Goal: Task Accomplishment & Management: Use online tool/utility

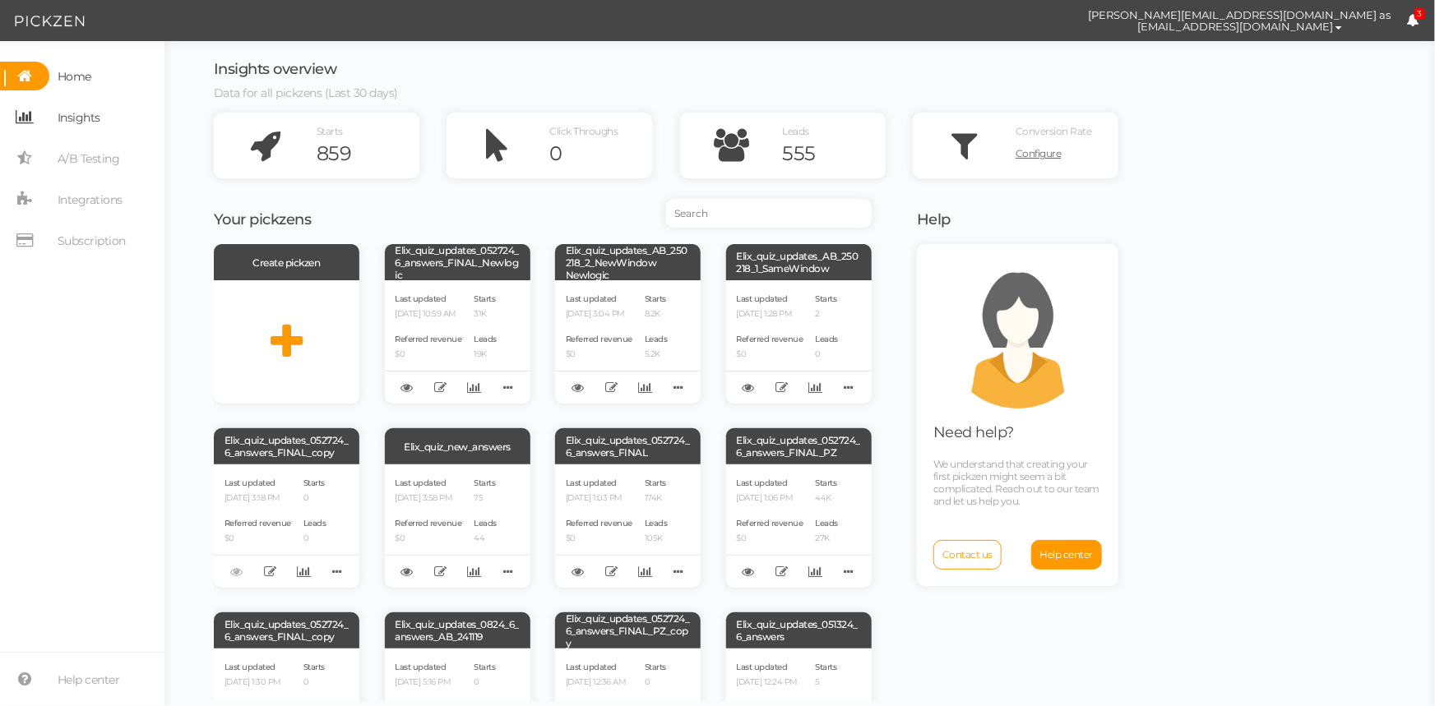
drag, startPoint x: 78, startPoint y: 121, endPoint x: 133, endPoint y: 120, distance: 55.1
click at [78, 120] on span "Insights" at bounding box center [79, 117] width 43 height 26
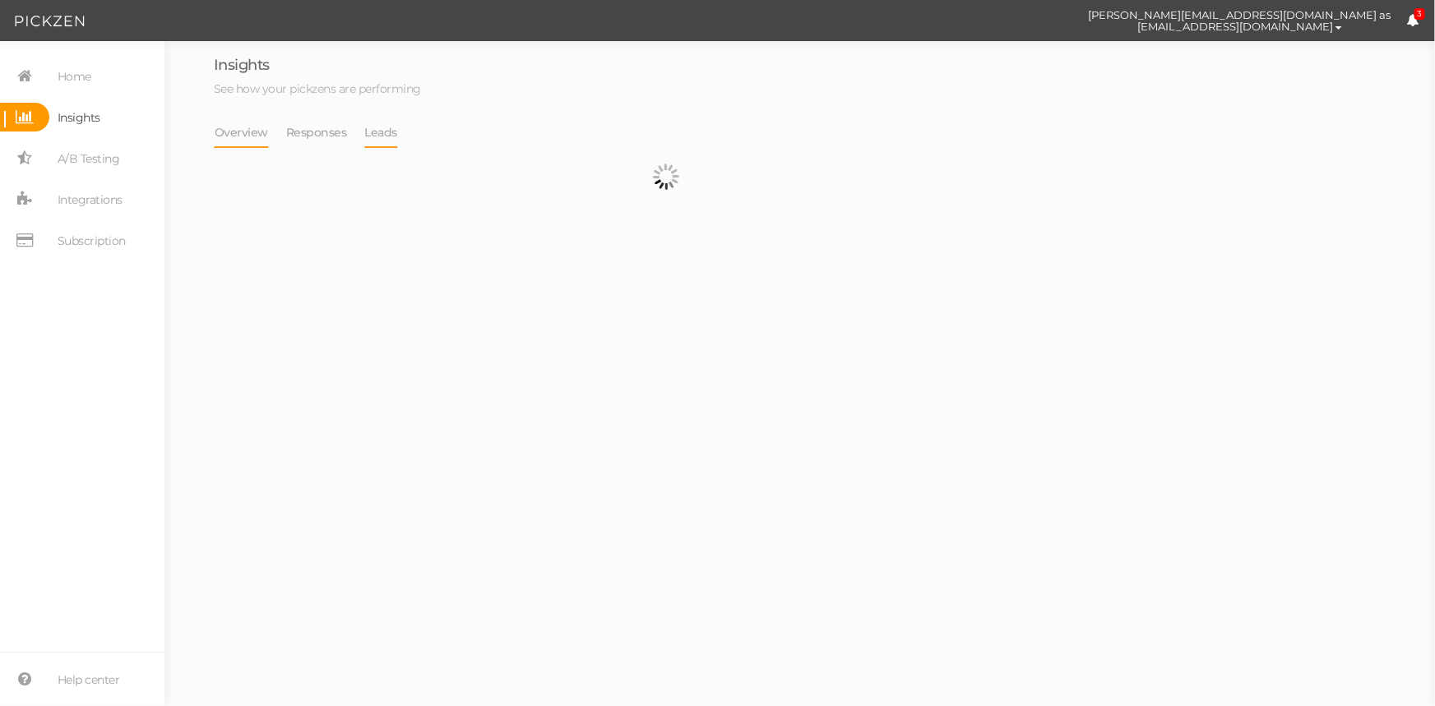
select select "13533"
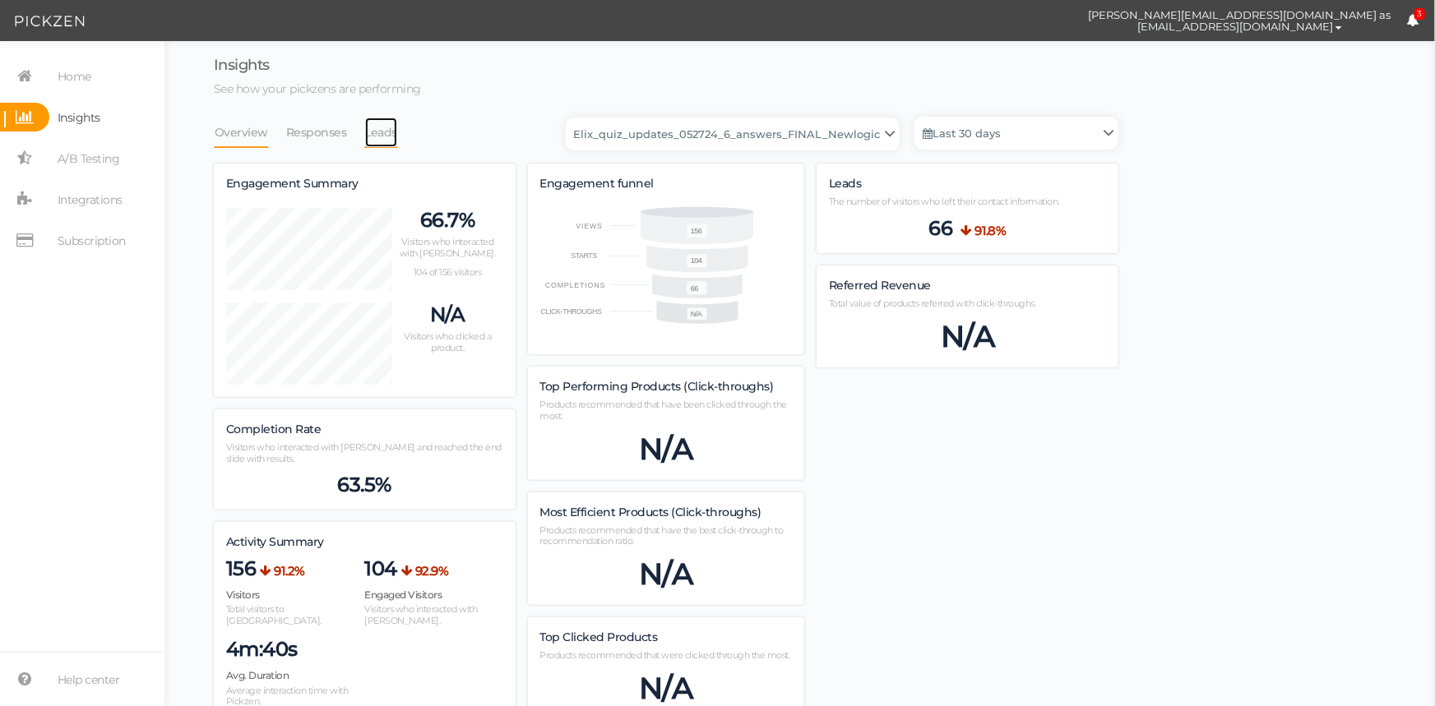
click at [374, 134] on link "Leads" at bounding box center [381, 132] width 35 height 31
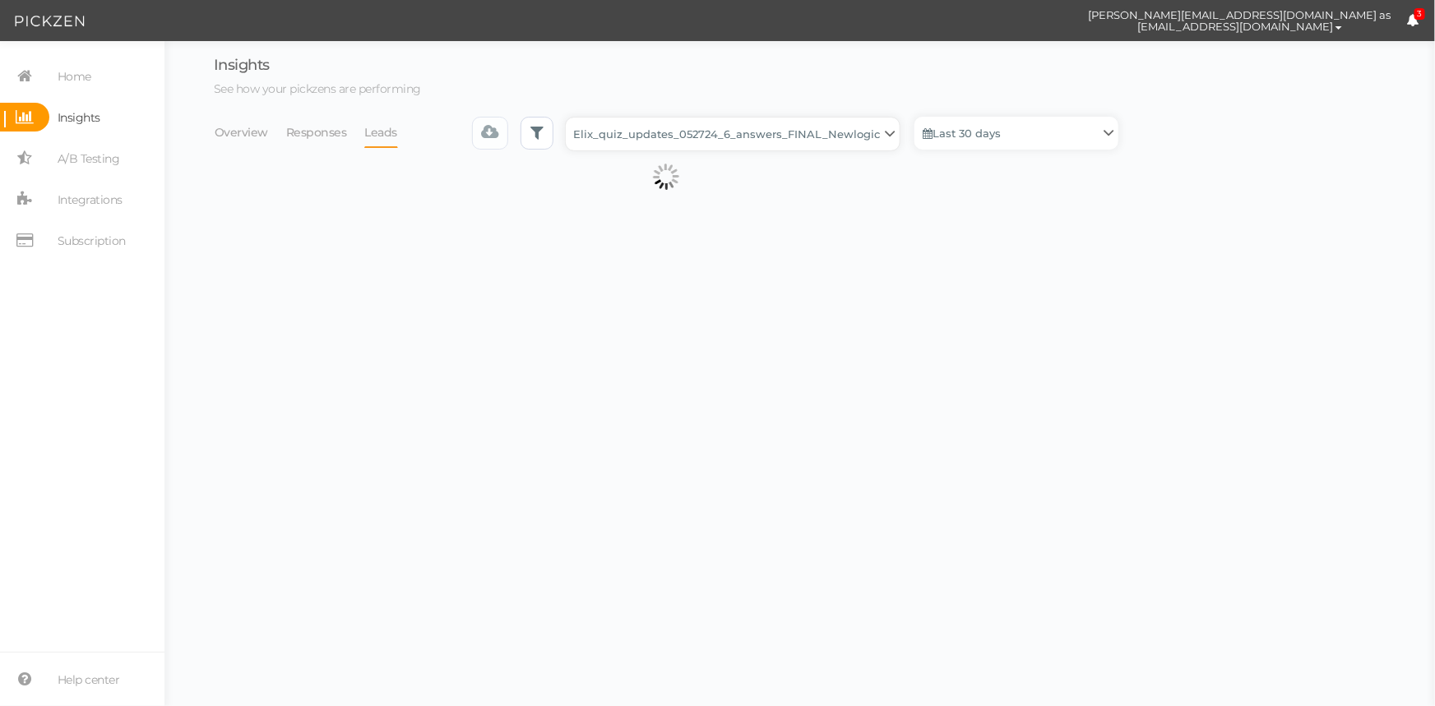
click at [749, 132] on select "Backup_2020010 backup_20200106 Elix Quiz PopUp Elix_quiz Elix_quiz [OLD] Elix_q…" at bounding box center [733, 134] width 334 height 33
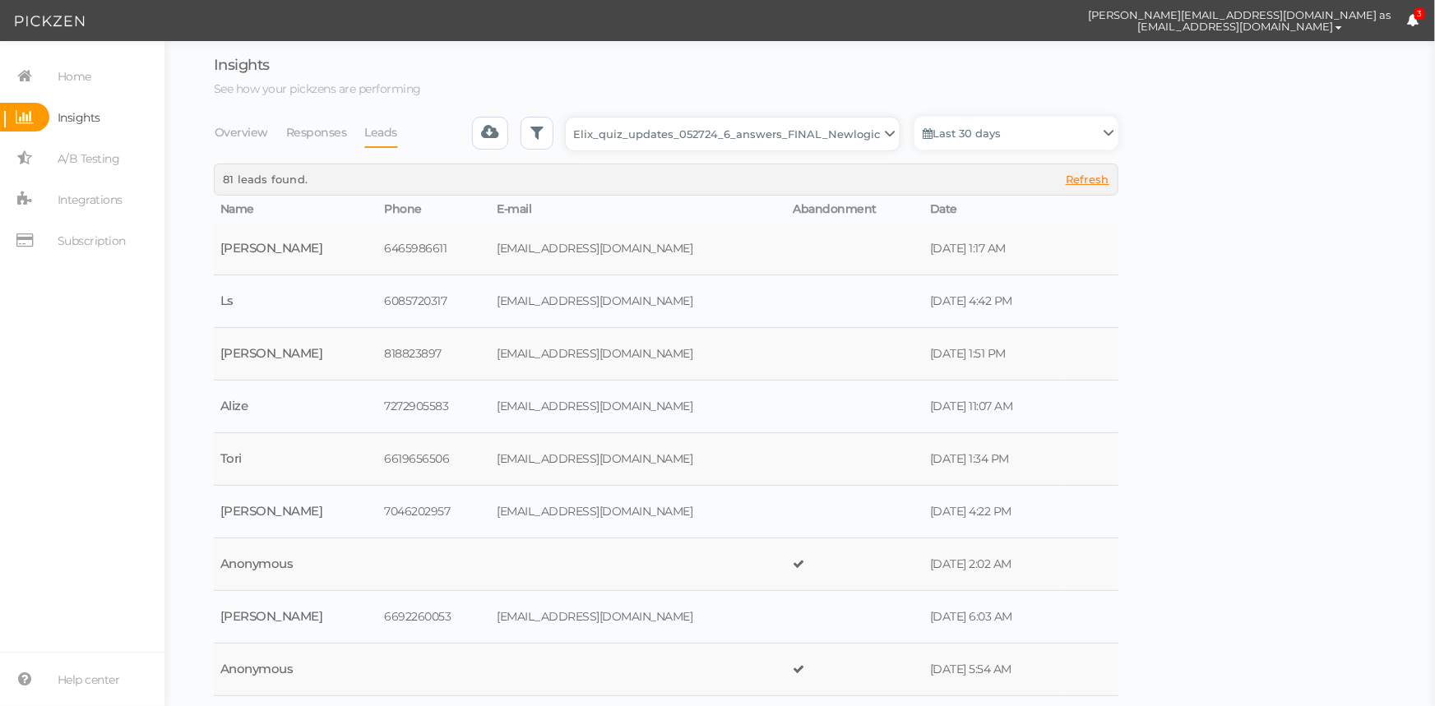
select select "4896"
click at [571, 118] on select "Backup_2020010 backup_20200106 Elix Quiz PopUp Elix_quiz Elix_quiz [OLD] Elix_q…" at bounding box center [733, 134] width 334 height 33
select select "4896"
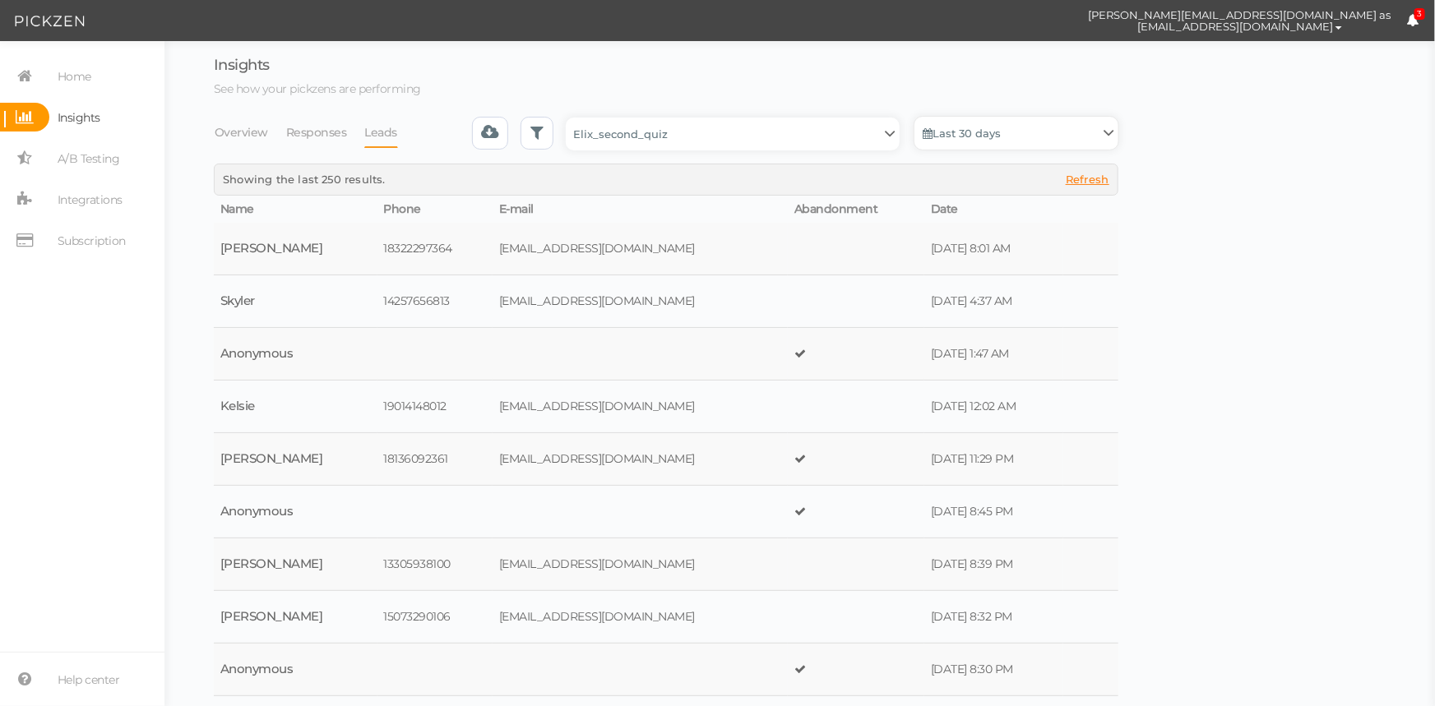
click at [983, 140] on link "Last 30 days" at bounding box center [1016, 133] width 204 height 33
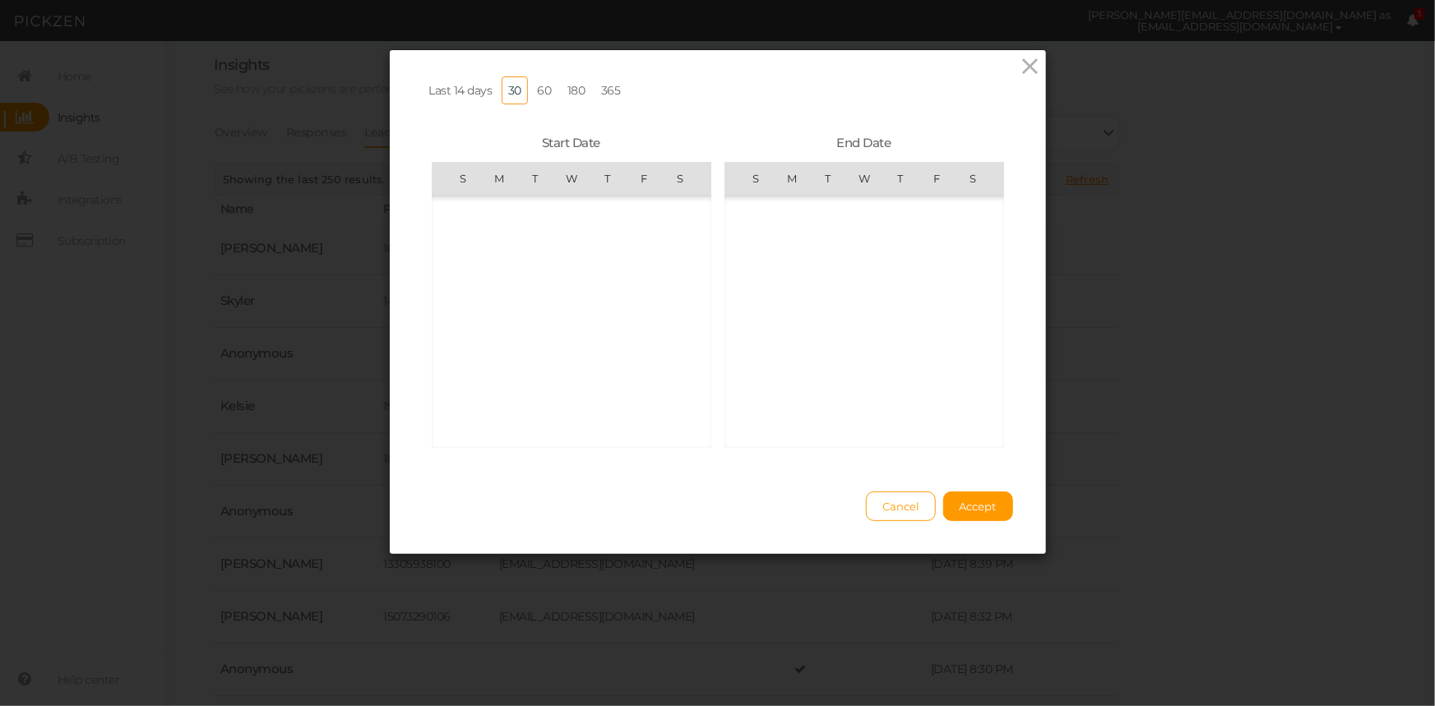
scroll to position [380900, 0]
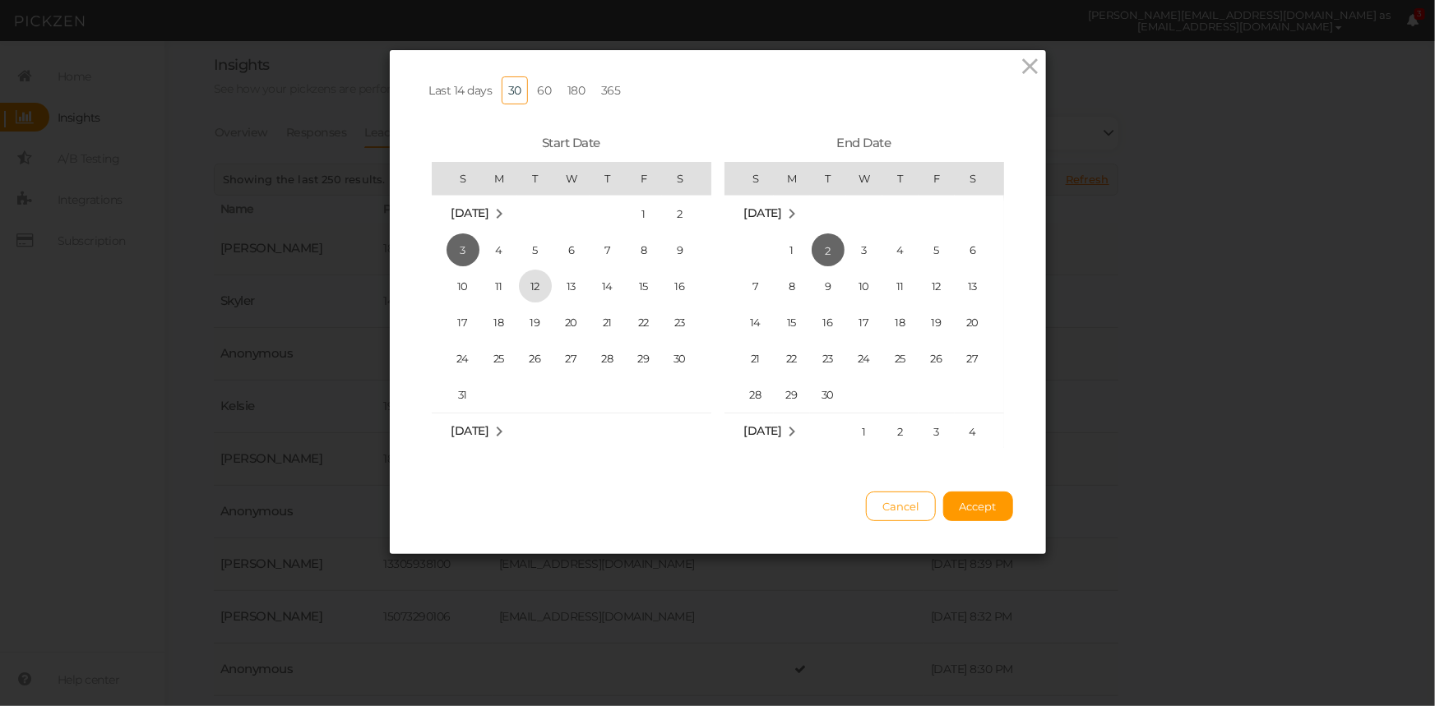
click at [530, 289] on span "12" at bounding box center [535, 286] width 33 height 33
click at [453, 391] on span "31" at bounding box center [463, 394] width 33 height 33
click at [535, 285] on span "12" at bounding box center [535, 286] width 33 height 33
click at [747, 394] on span "31" at bounding box center [755, 401] width 33 height 33
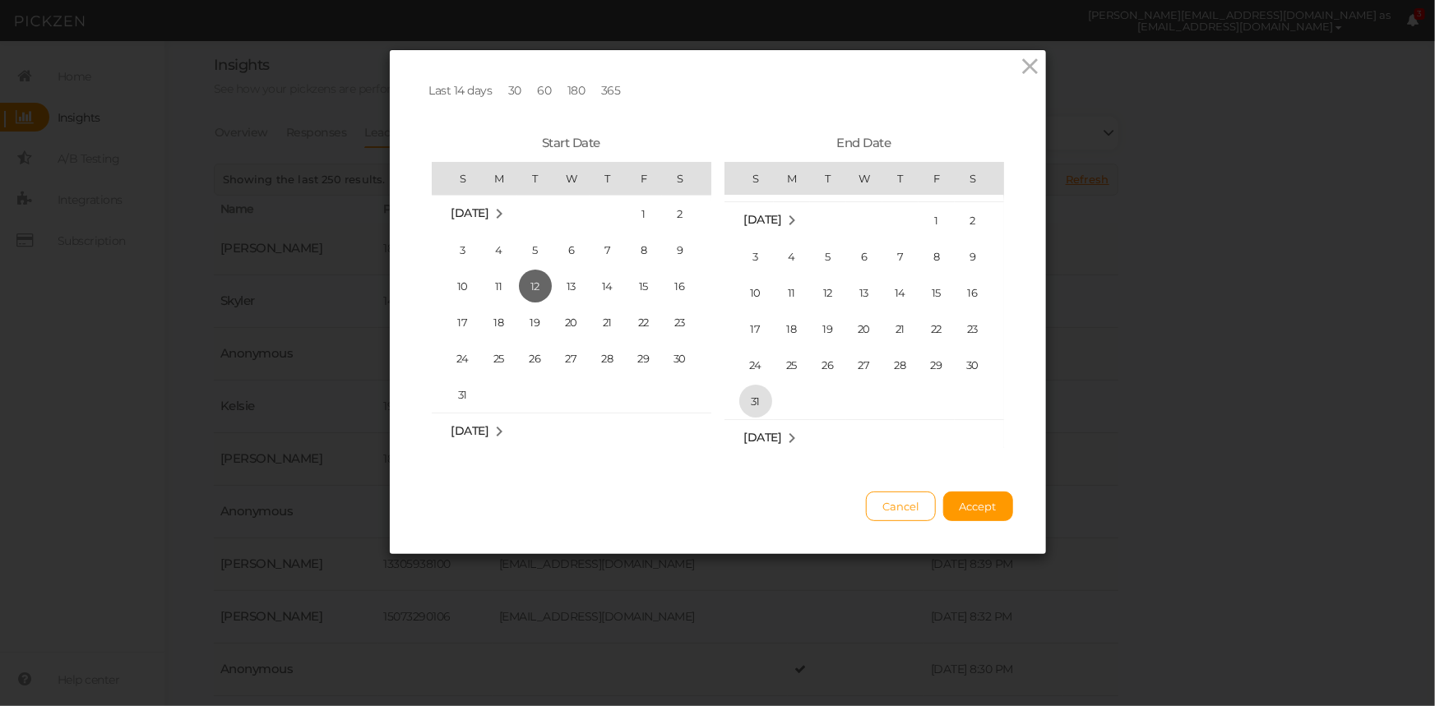
scroll to position [380682, 0]
click at [985, 513] on span "Accept" at bounding box center [978, 506] width 37 height 13
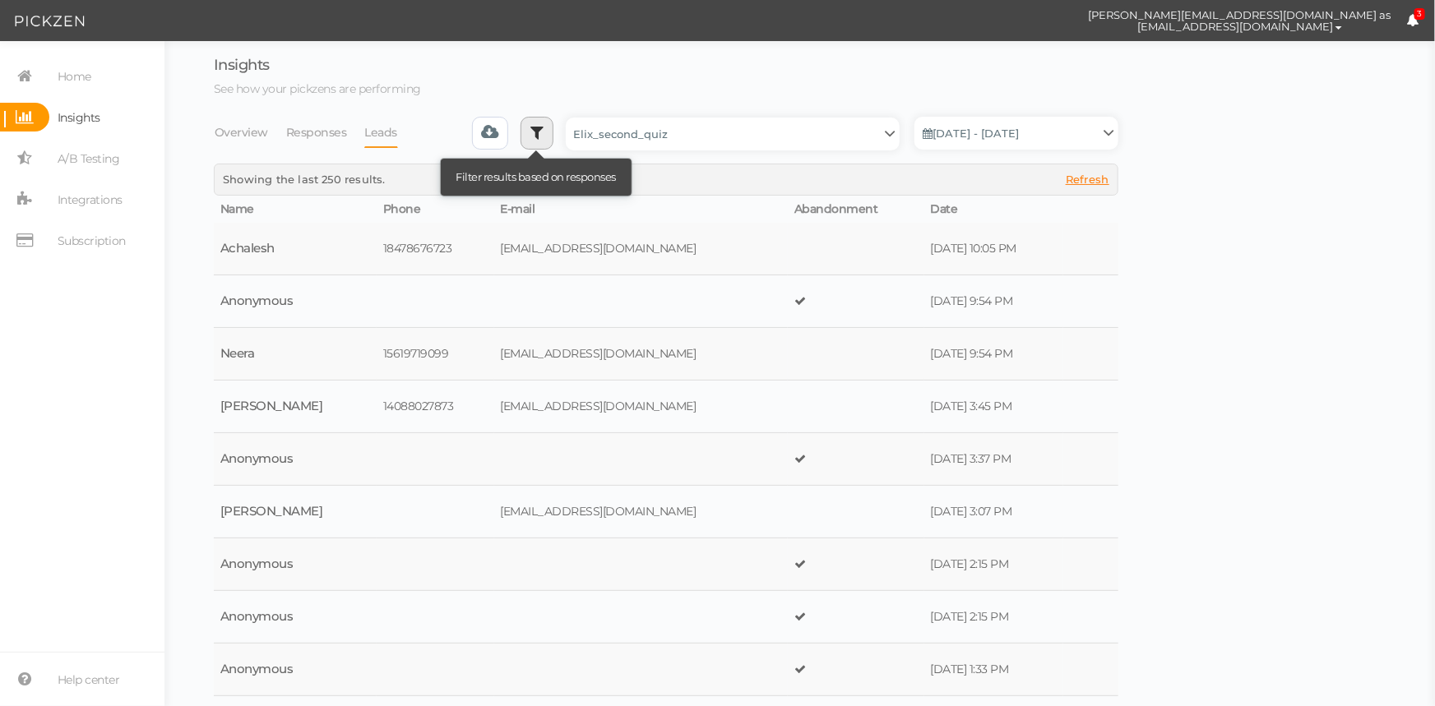
click at [544, 129] on icon at bounding box center [536, 132] width 13 height 16
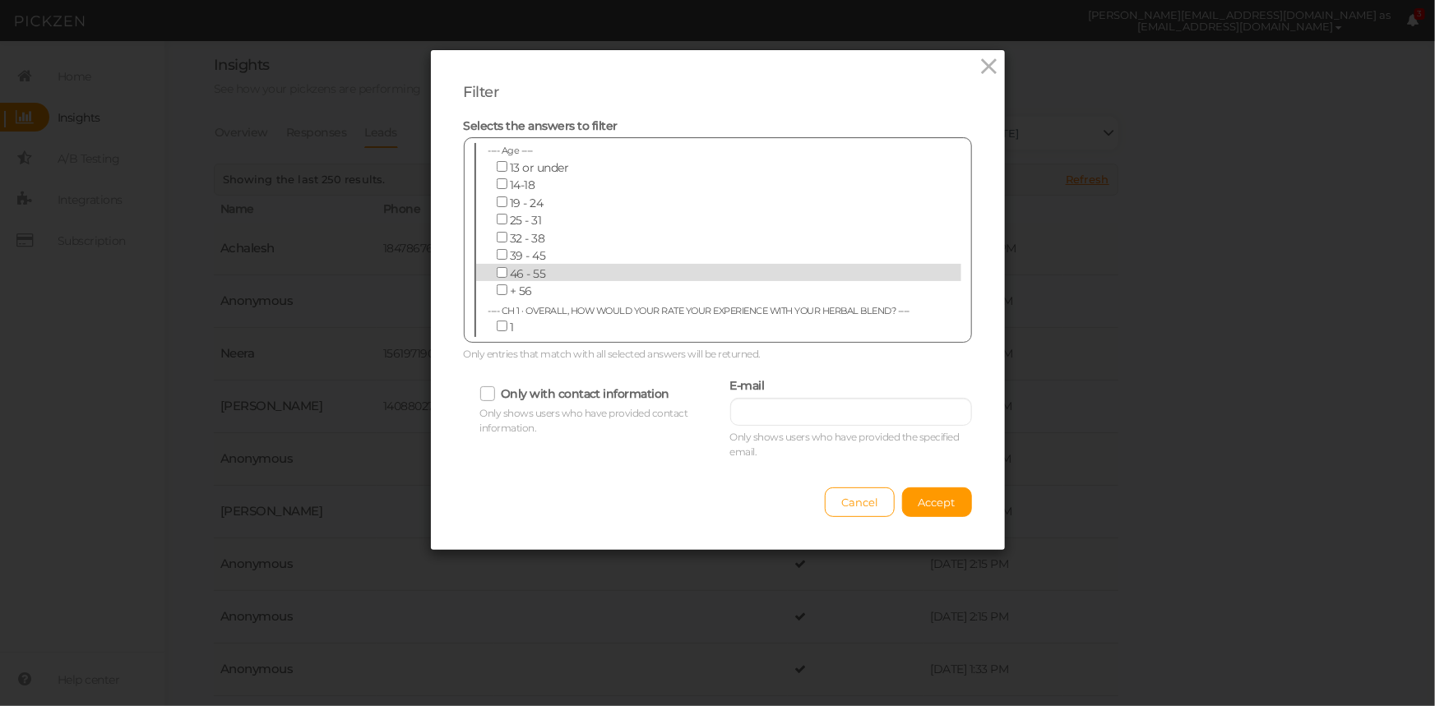
scroll to position [5698, 0]
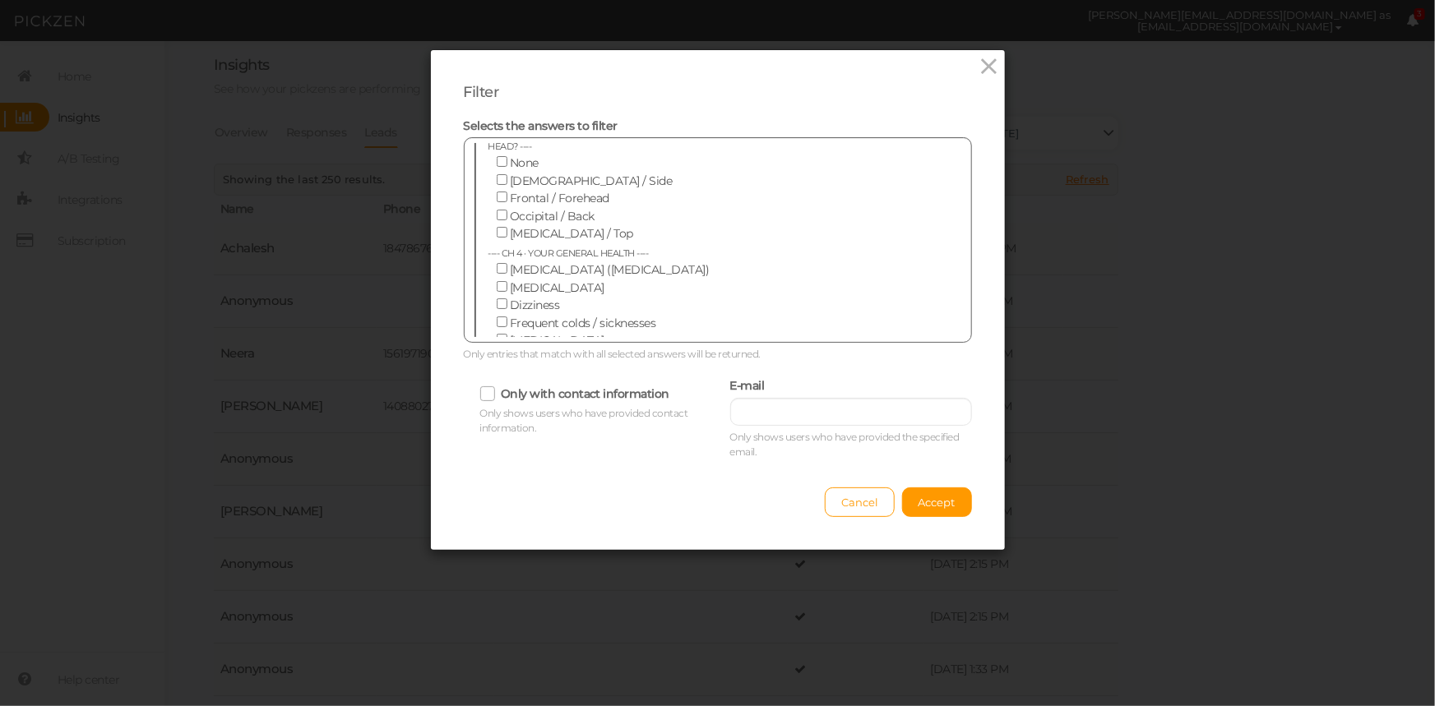
click at [497, 388] on input "I have trouble falling asleep" at bounding box center [502, 393] width 11 height 11
checkbox input "true"
click at [497, 405] on input "I have trouble staying asleep" at bounding box center [502, 410] width 11 height 11
checkbox input "true"
click at [497, 423] on span at bounding box center [504, 430] width 14 height 15
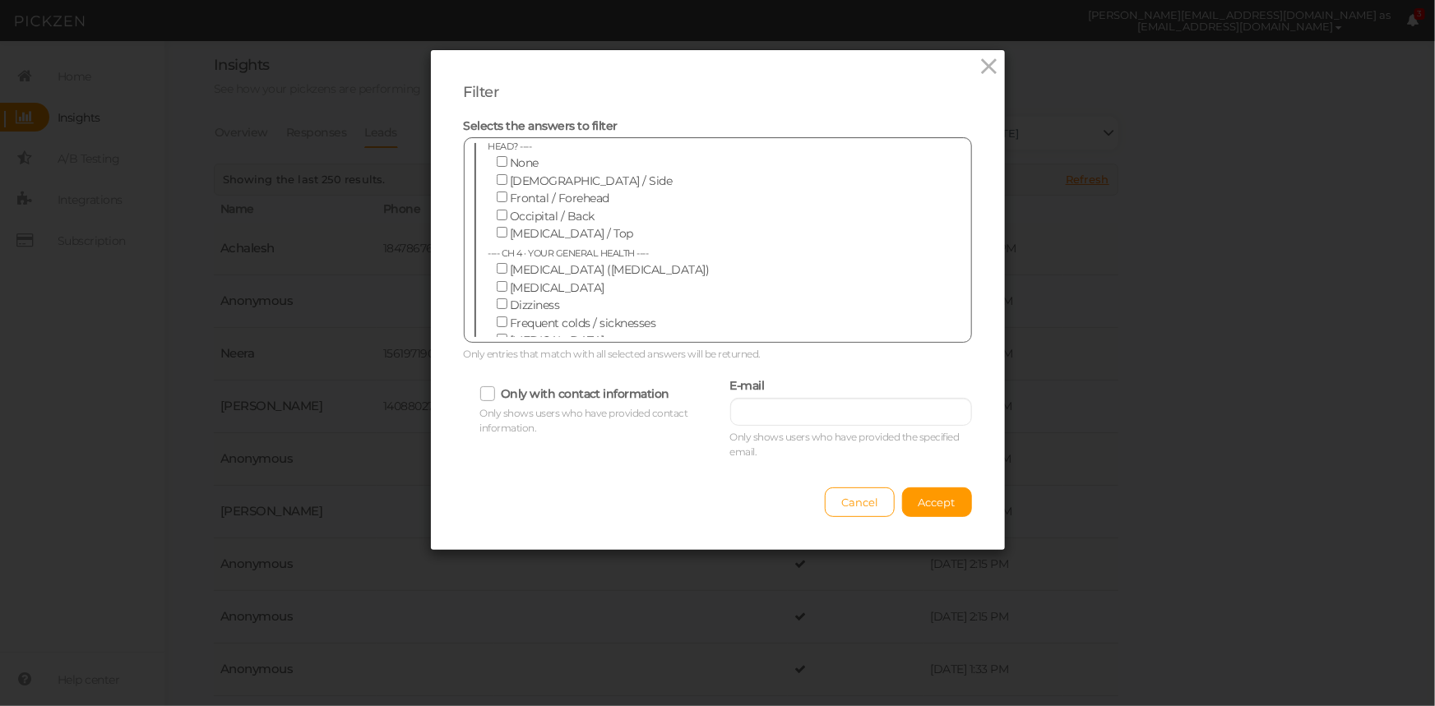
click at [497, 423] on input "I don't get enough" at bounding box center [502, 428] width 11 height 11
checkbox input "true"
click at [946, 502] on span "Accept" at bounding box center [936, 502] width 37 height 13
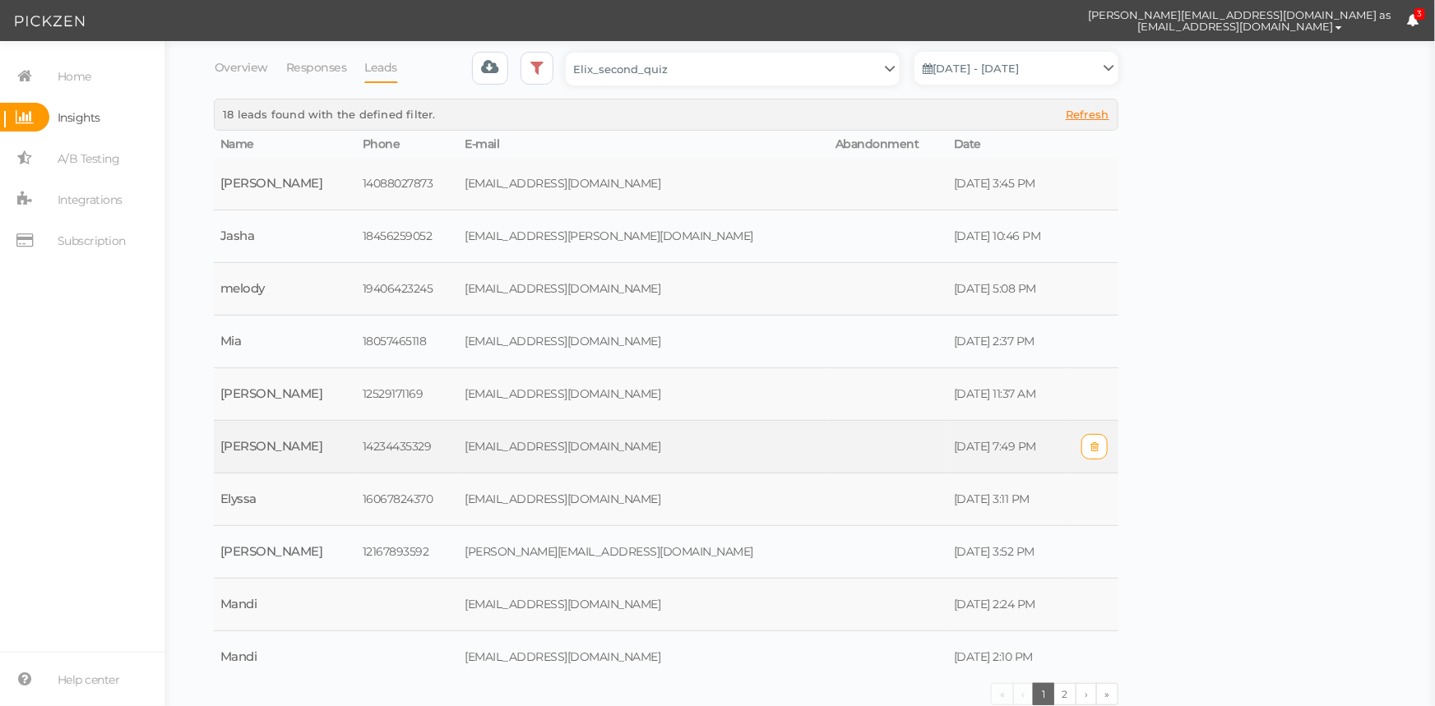
scroll to position [0, 0]
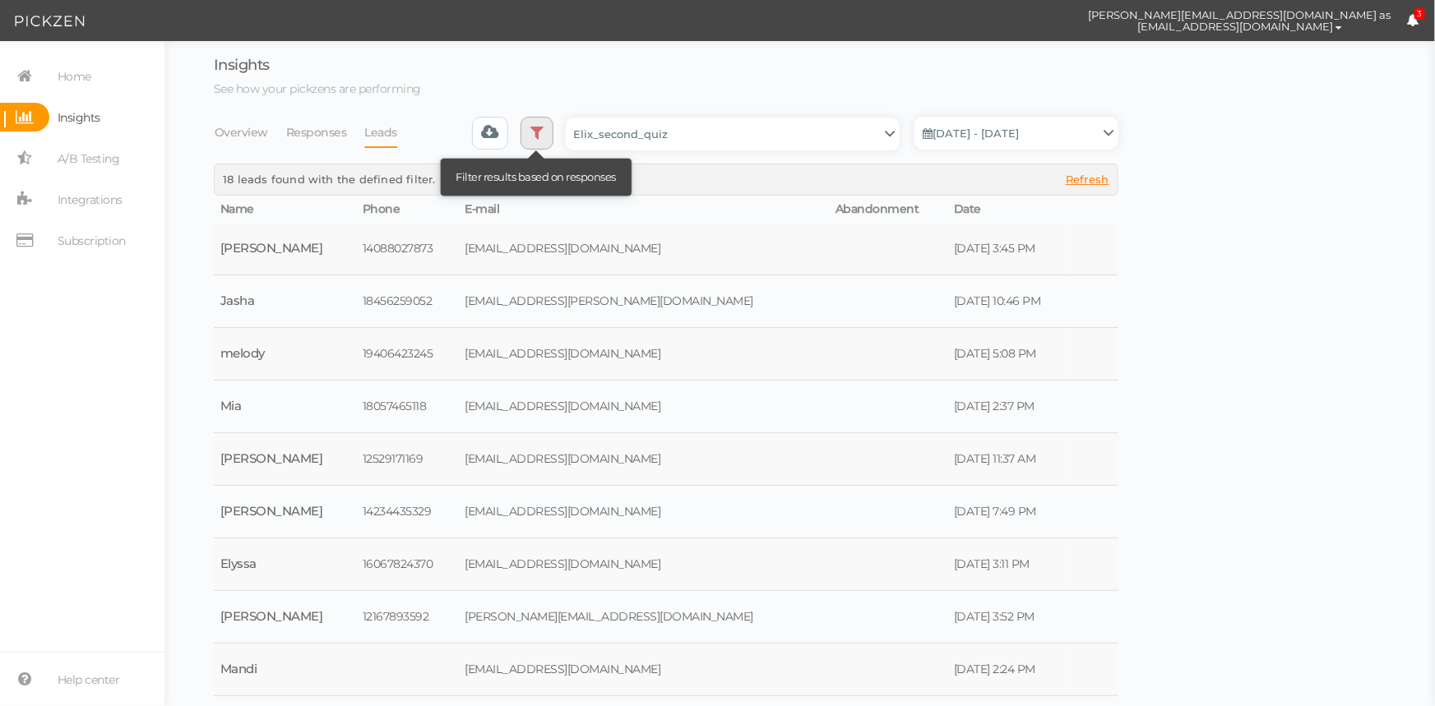
click at [537, 127] on icon at bounding box center [536, 132] width 13 height 16
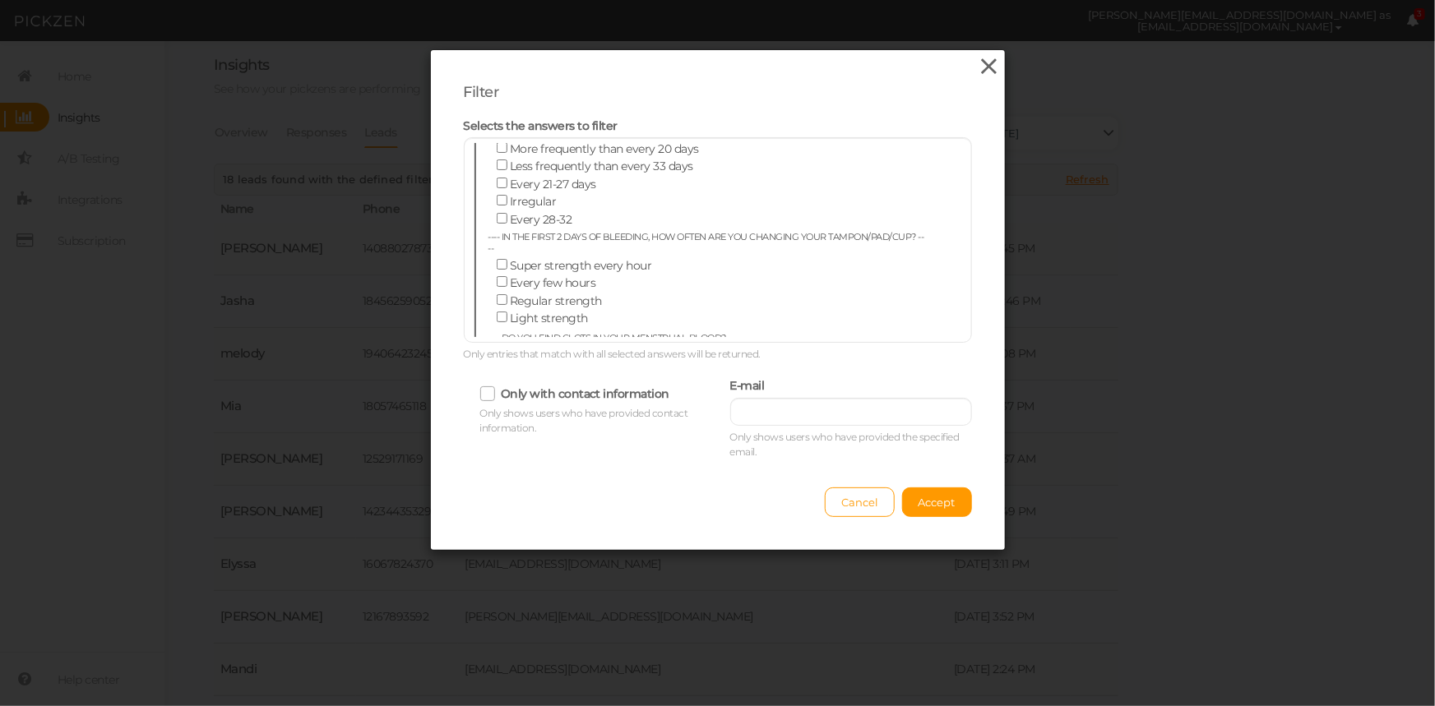
scroll to position [4301, 0]
drag, startPoint x: 493, startPoint y: 256, endPoint x: 500, endPoint y: 270, distance: 15.4
click at [497, 353] on input "Causes fatigue" at bounding box center [502, 358] width 11 height 11
checkbox input "true"
click at [497, 370] on input "I feel burnt out" at bounding box center [502, 375] width 11 height 11
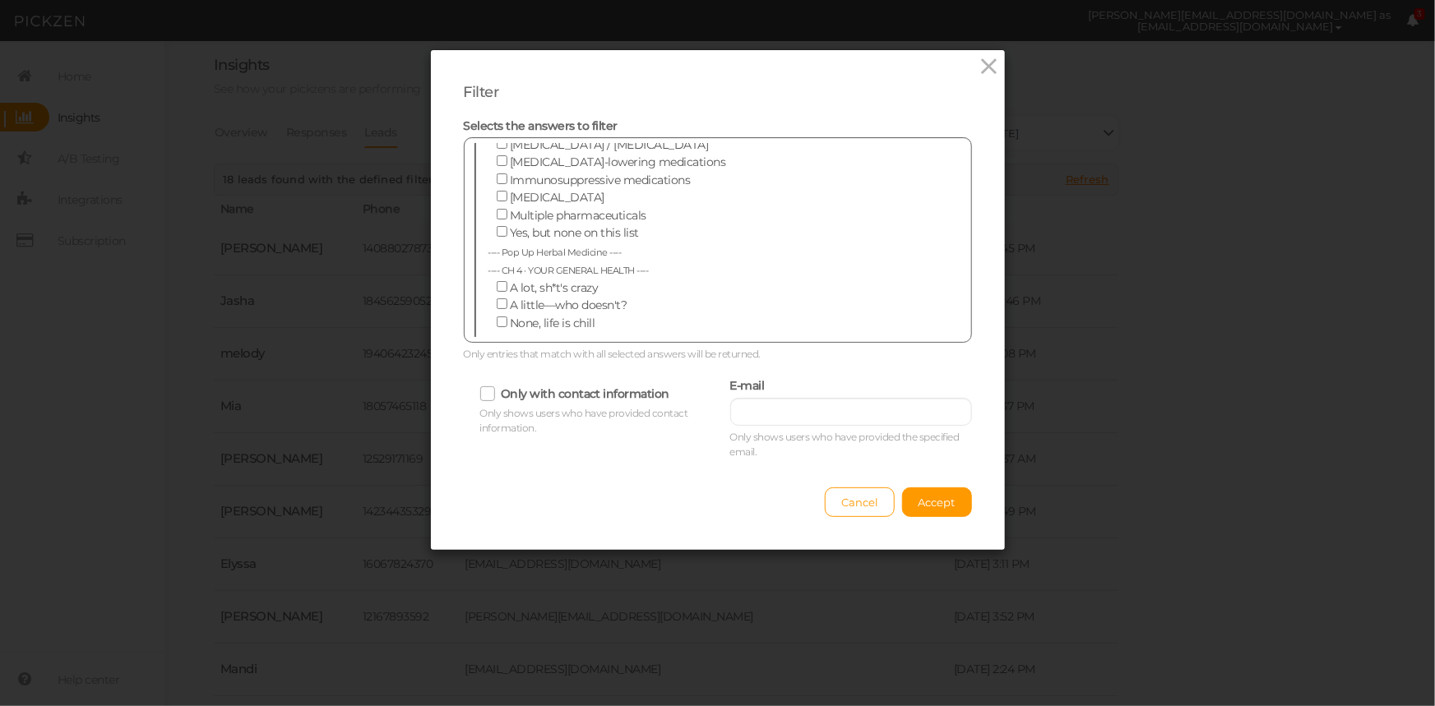
checkbox input "true"
click at [497, 388] on input "Causes digestive upset" at bounding box center [502, 393] width 11 height 11
checkbox input "true"
click at [936, 496] on span "Accept" at bounding box center [936, 502] width 37 height 13
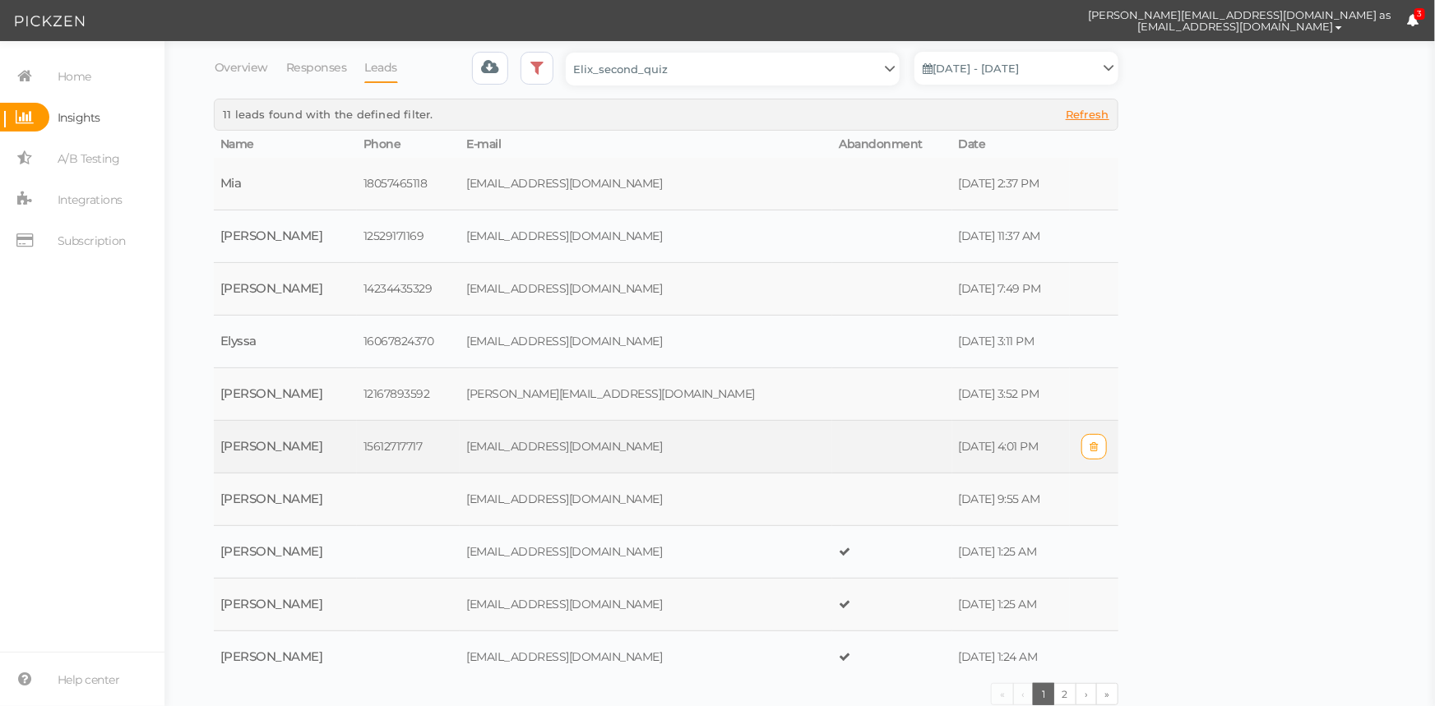
scroll to position [0, 0]
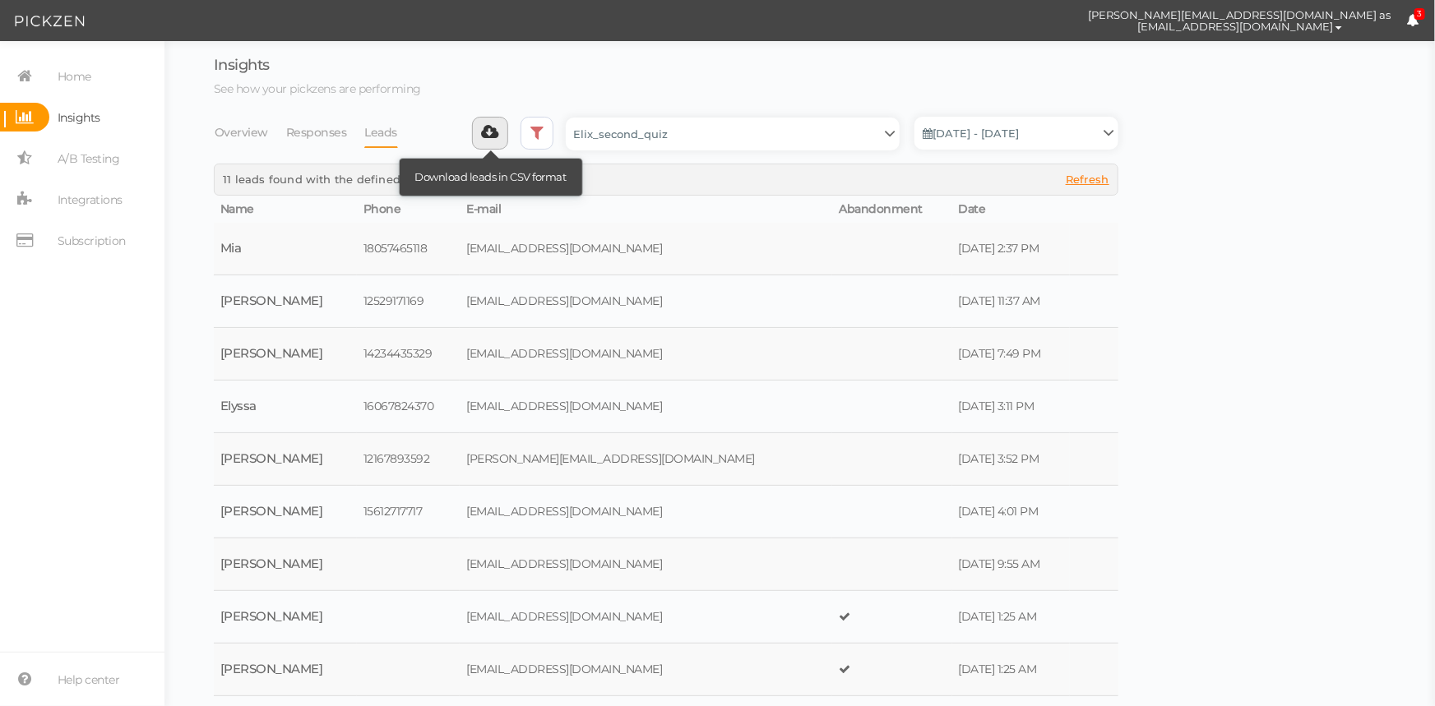
click at [499, 132] on icon at bounding box center [490, 132] width 17 height 16
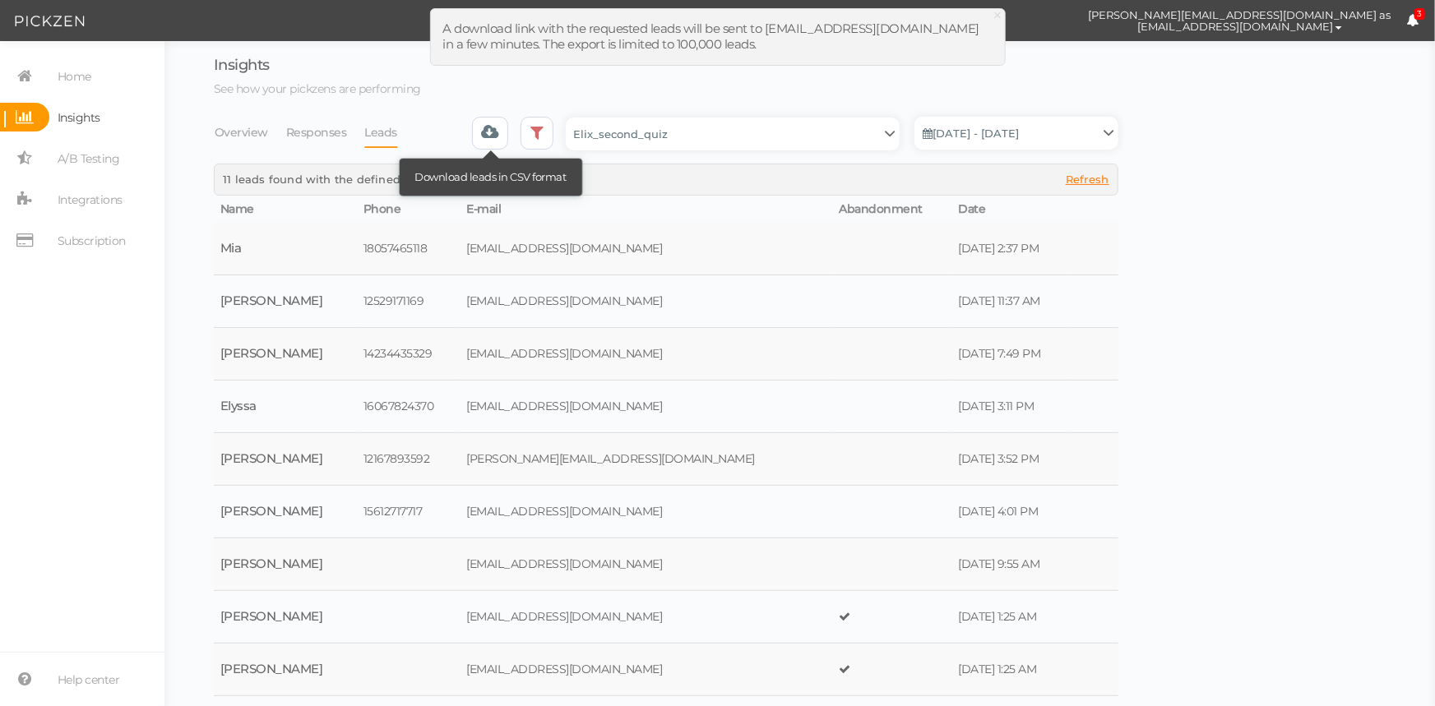
drag, startPoint x: 491, startPoint y: 123, endPoint x: 495, endPoint y: 147, distance: 24.2
click at [490, 124] on icon at bounding box center [490, 132] width 17 height 16
click at [1001, 11] on span "×" at bounding box center [999, 15] width 12 height 24
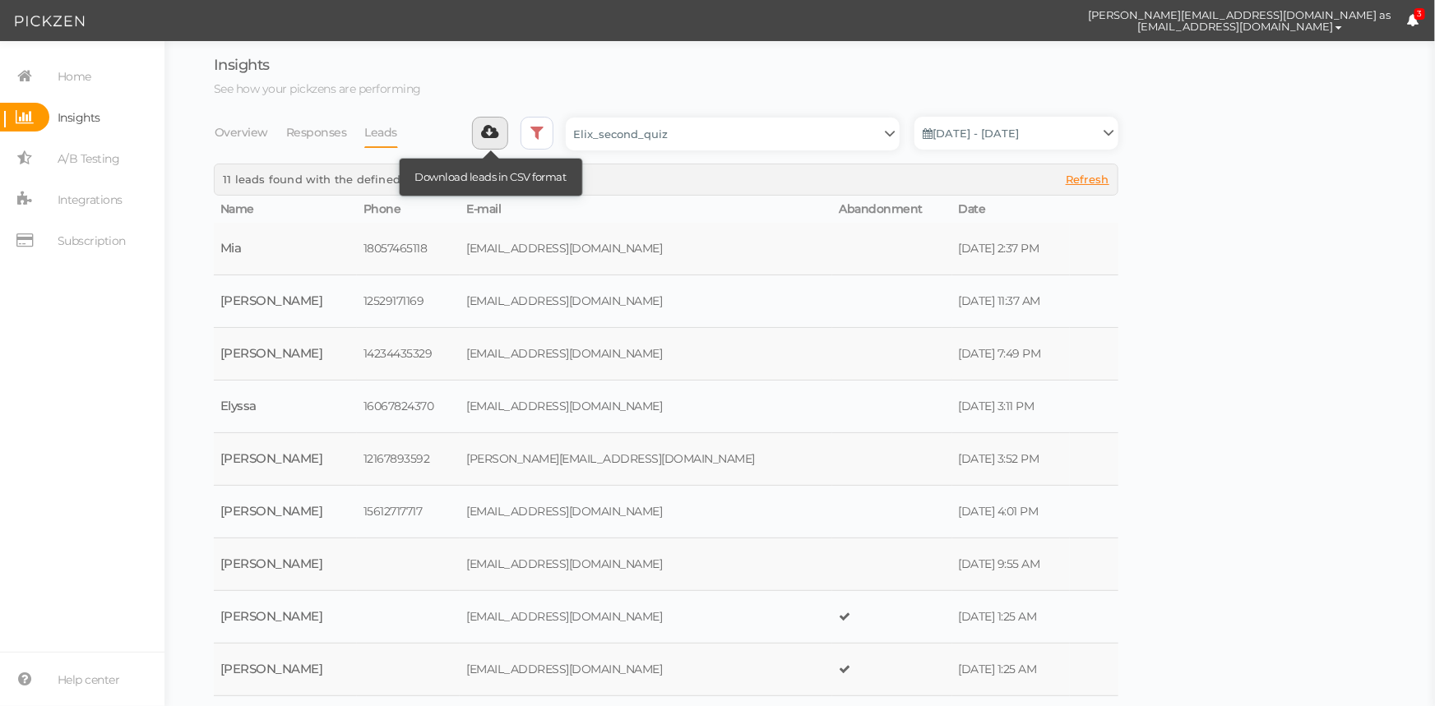
click at [499, 133] on icon at bounding box center [490, 132] width 17 height 16
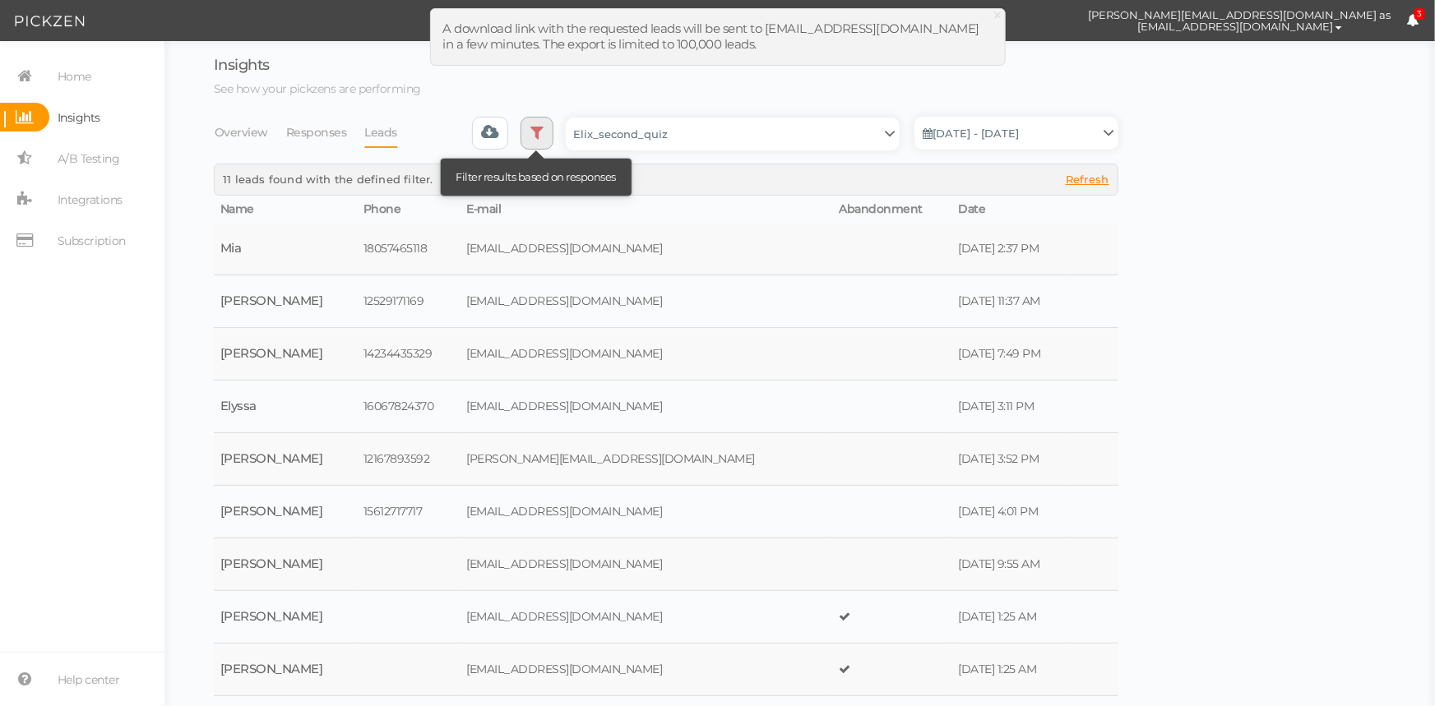
click at [544, 132] on icon at bounding box center [536, 132] width 13 height 16
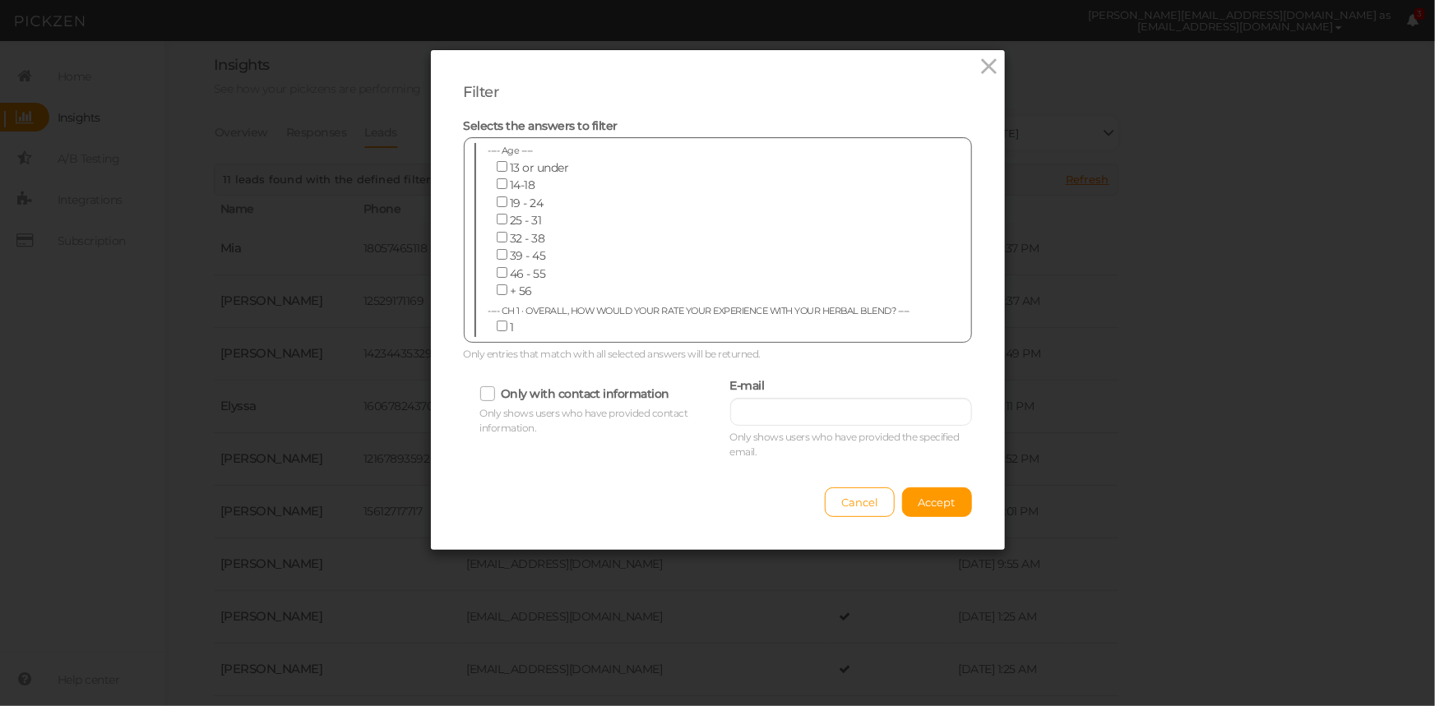
scroll to position [5698, 0]
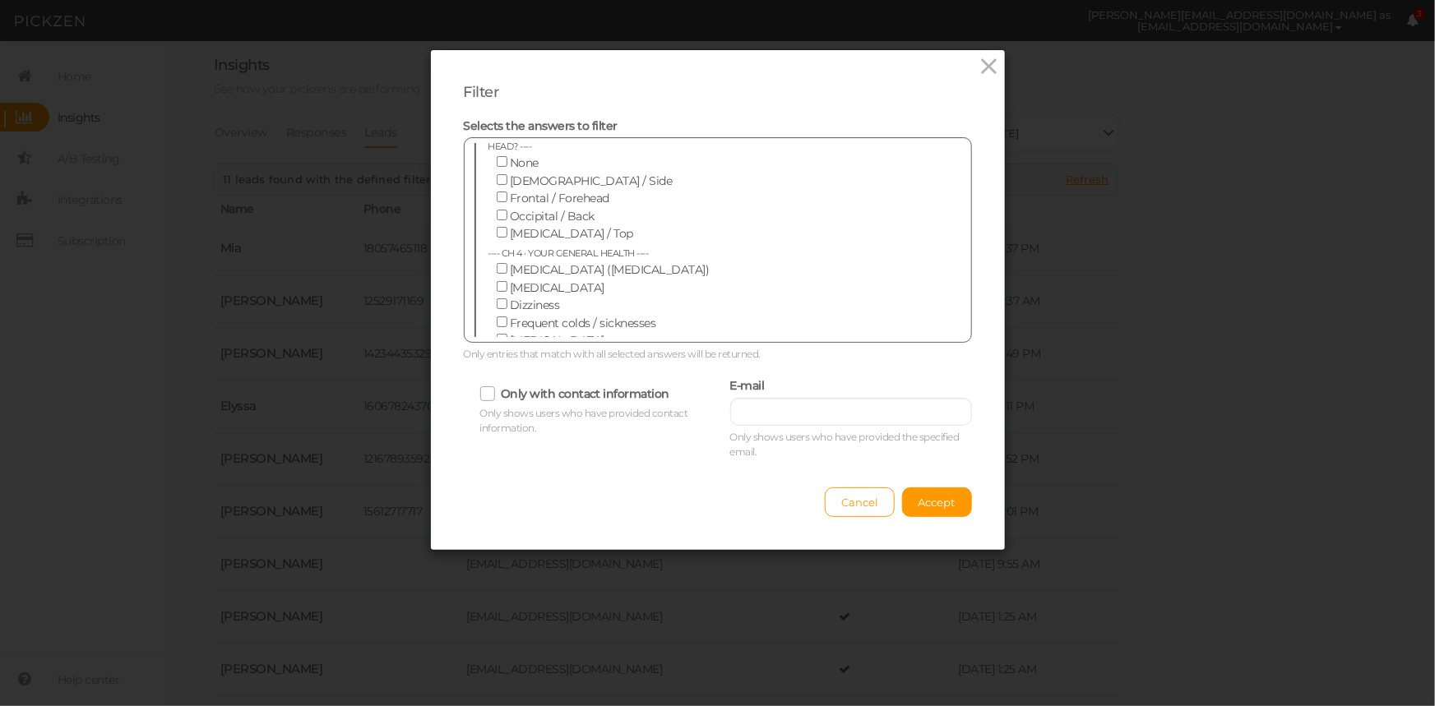
click at [497, 423] on input "I don't get enough" at bounding box center [502, 428] width 11 height 11
checkbox input "false"
drag, startPoint x: 497, startPoint y: 271, endPoint x: 498, endPoint y: 252, distance: 19.0
click at [497, 405] on input "I have trouble staying asleep" at bounding box center [502, 410] width 11 height 11
checkbox input "false"
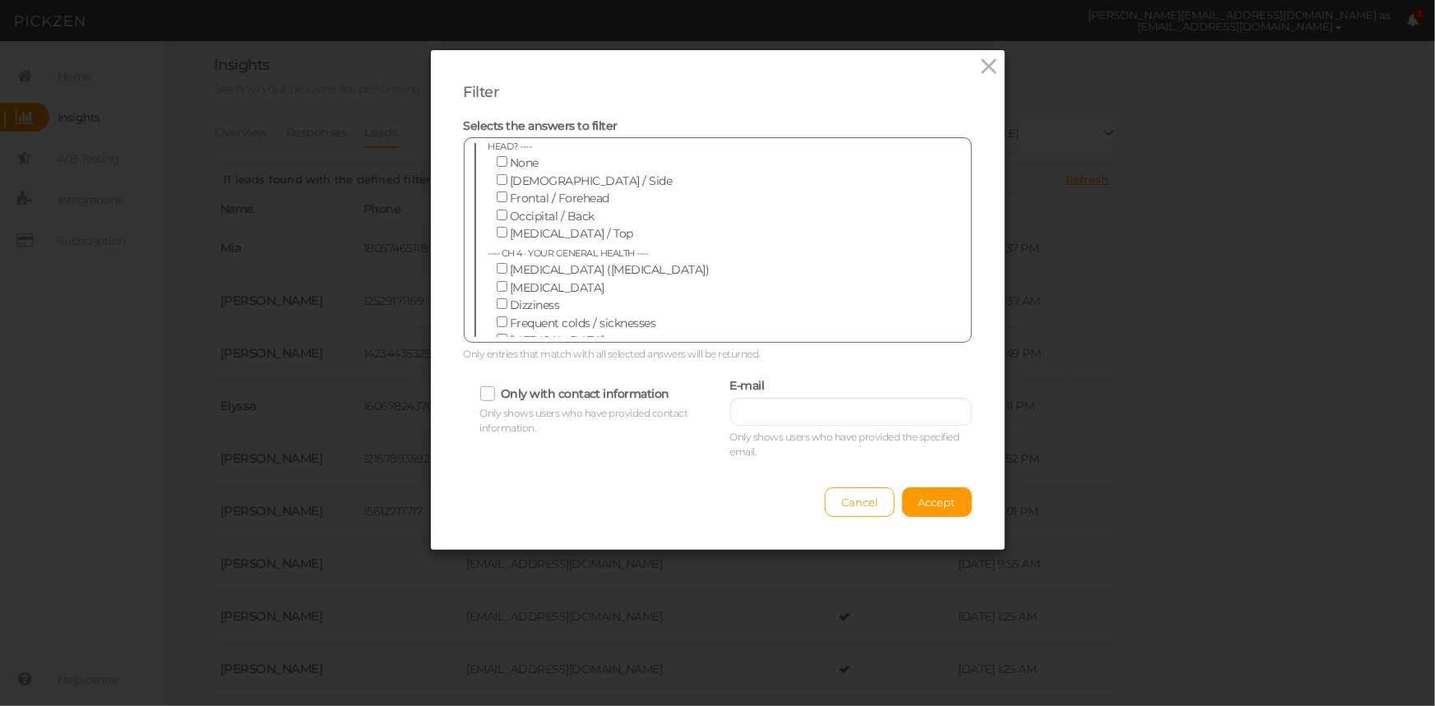
click at [497, 388] on input "I have trouble falling asleep" at bounding box center [502, 393] width 11 height 11
drag, startPoint x: 491, startPoint y: 252, endPoint x: 495, endPoint y: 276, distance: 24.2
click at [497, 388] on input "I have trouble falling asleep" at bounding box center [502, 393] width 11 height 11
checkbox input "true"
click at [497, 405] on input "I have trouble staying asleep" at bounding box center [502, 410] width 11 height 11
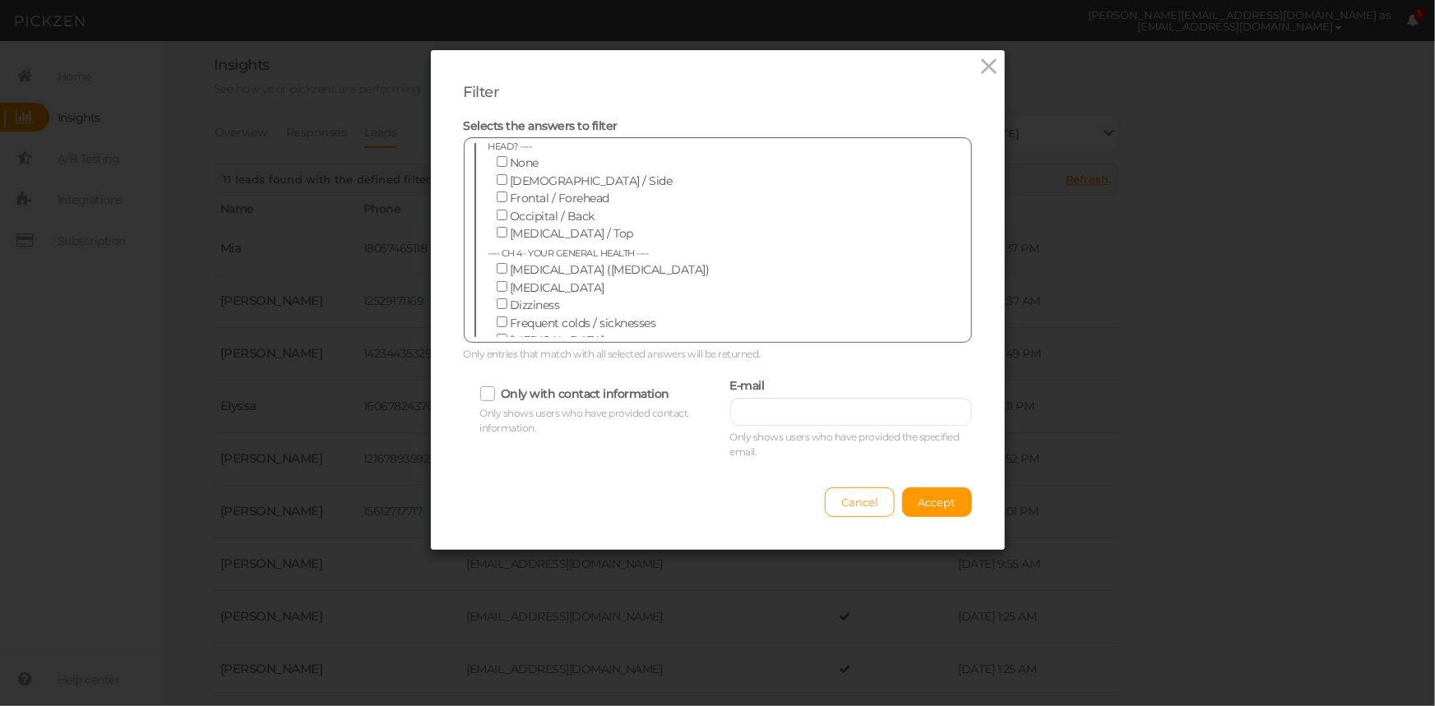
checkbox input "true"
click at [497, 423] on span at bounding box center [504, 430] width 14 height 15
click at [497, 423] on input "I don't get enough" at bounding box center [502, 428] width 11 height 11
checkbox input "true"
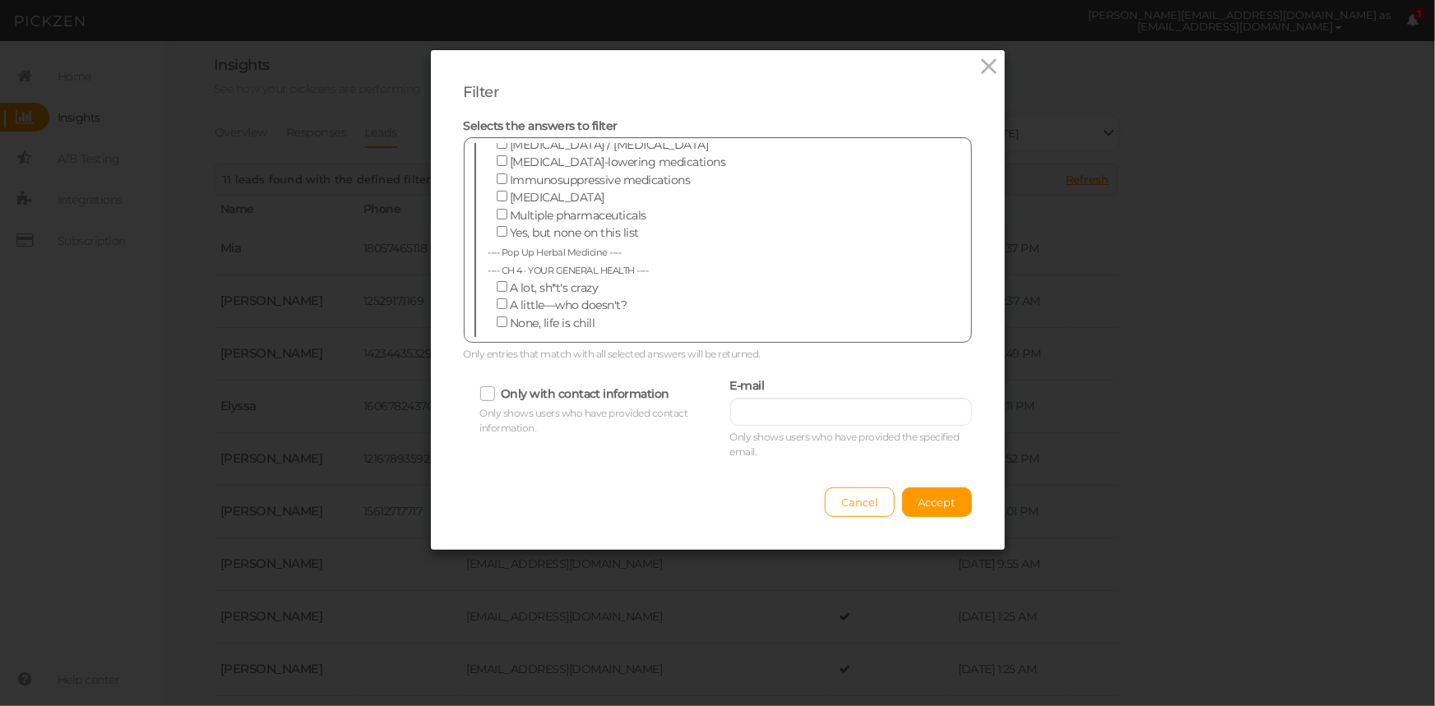
drag, startPoint x: 500, startPoint y: 267, endPoint x: 498, endPoint y: 289, distance: 22.3
click at [498, 280] on div "---- Age ---- [DEMOGRAPHIC_DATA] or under 14-18 19 - 24 25 - 31 32 - 38 39 - 45…" at bounding box center [717, 240] width 487 height 194
drag, startPoint x: 498, startPoint y: 289, endPoint x: 494, endPoint y: 258, distance: 31.5
click at [498, 385] on label "Causes digestive upset" at bounding box center [706, 394] width 437 height 18
click at [498, 388] on input "Causes digestive upset" at bounding box center [502, 393] width 11 height 11
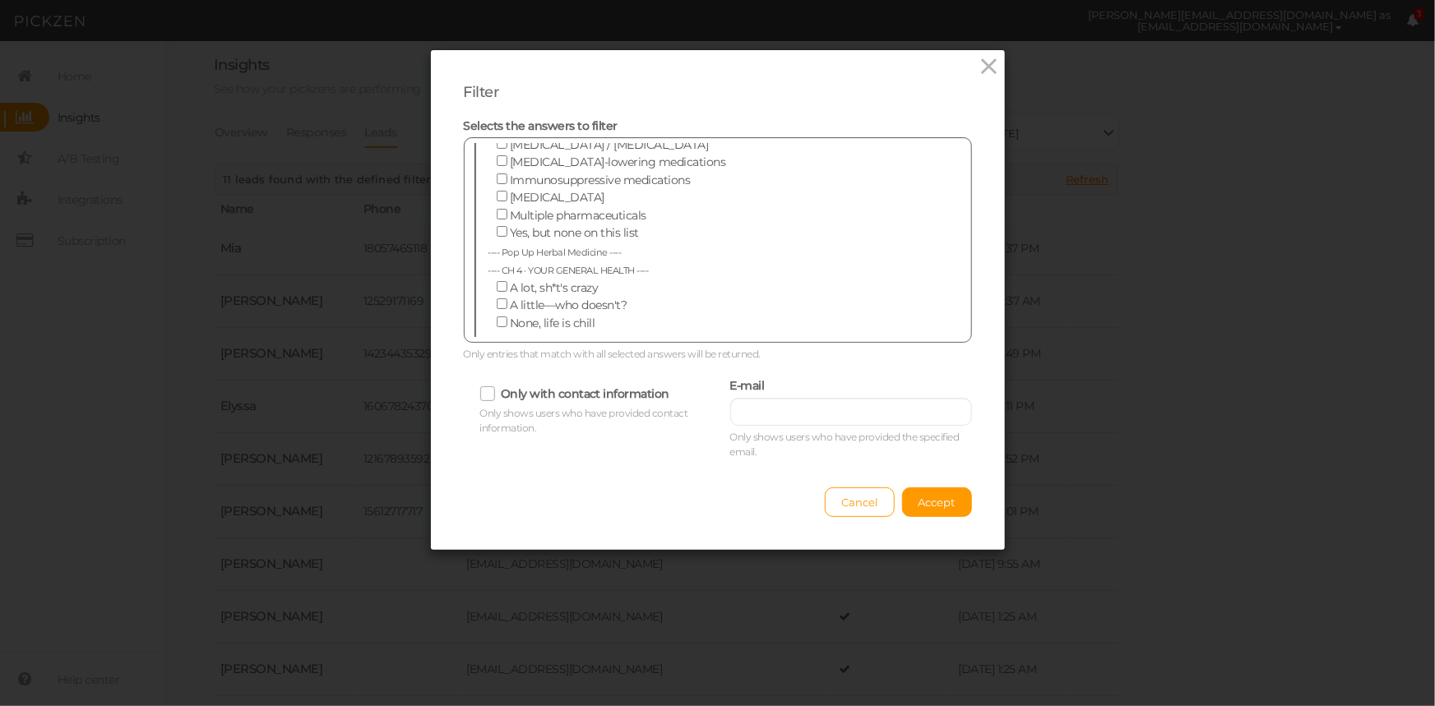
checkbox input "false"
drag, startPoint x: 492, startPoint y: 270, endPoint x: 492, endPoint y: 247, distance: 23.0
click at [492, 367] on label "I feel burnt out" at bounding box center [706, 376] width 437 height 18
click at [497, 370] on input "I feel burnt out" at bounding box center [502, 375] width 11 height 11
checkbox input "false"
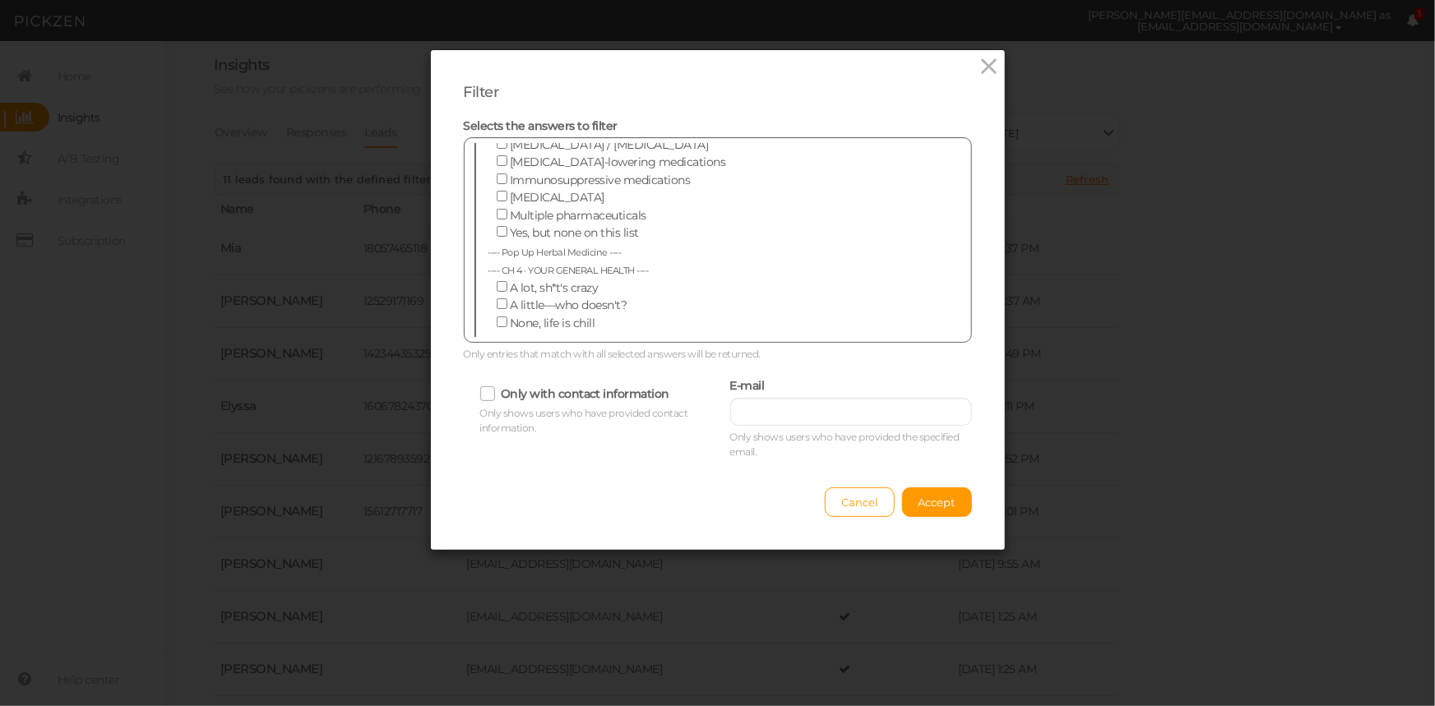
click at [492, 349] on label "Causes fatigue" at bounding box center [706, 358] width 437 height 18
click at [497, 353] on input "Causes fatigue" at bounding box center [502, 358] width 11 height 11
checkbox input "false"
click at [938, 505] on span "Accept" at bounding box center [936, 502] width 37 height 13
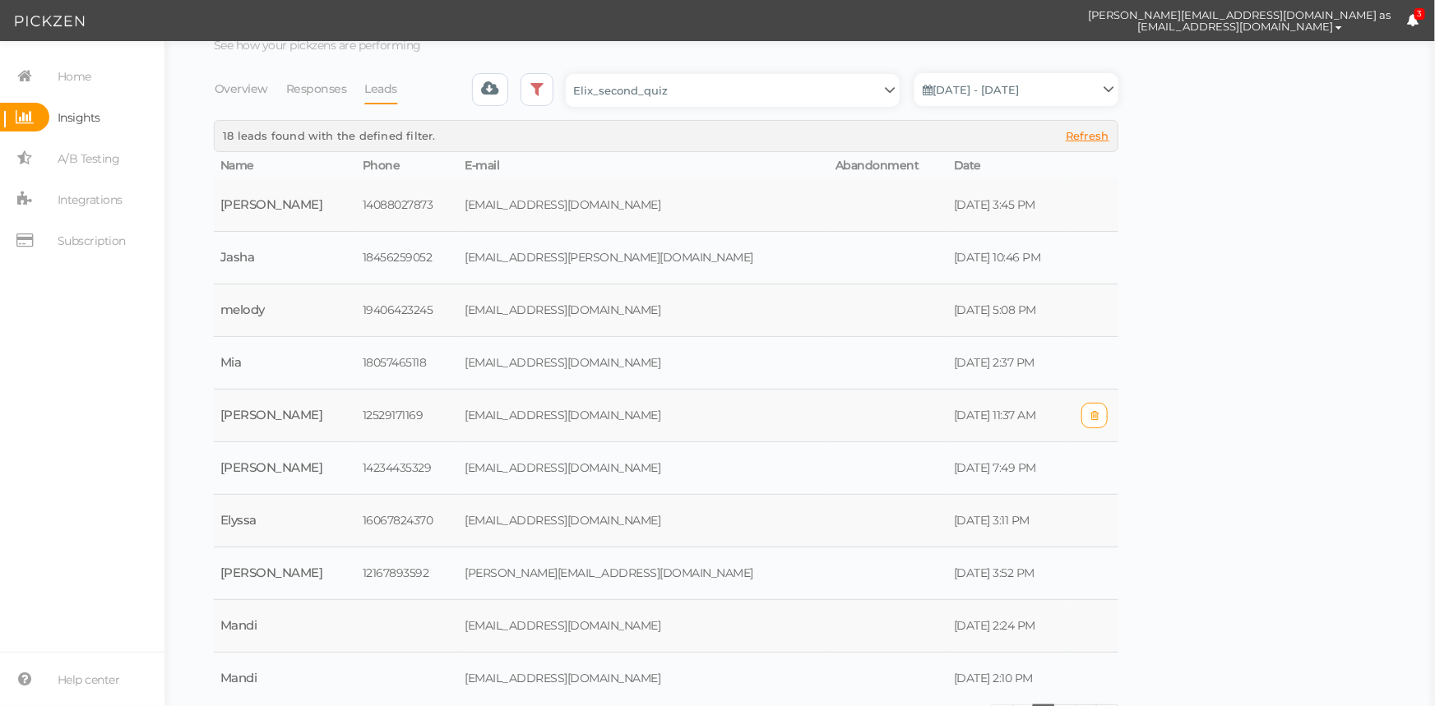
scroll to position [65, 0]
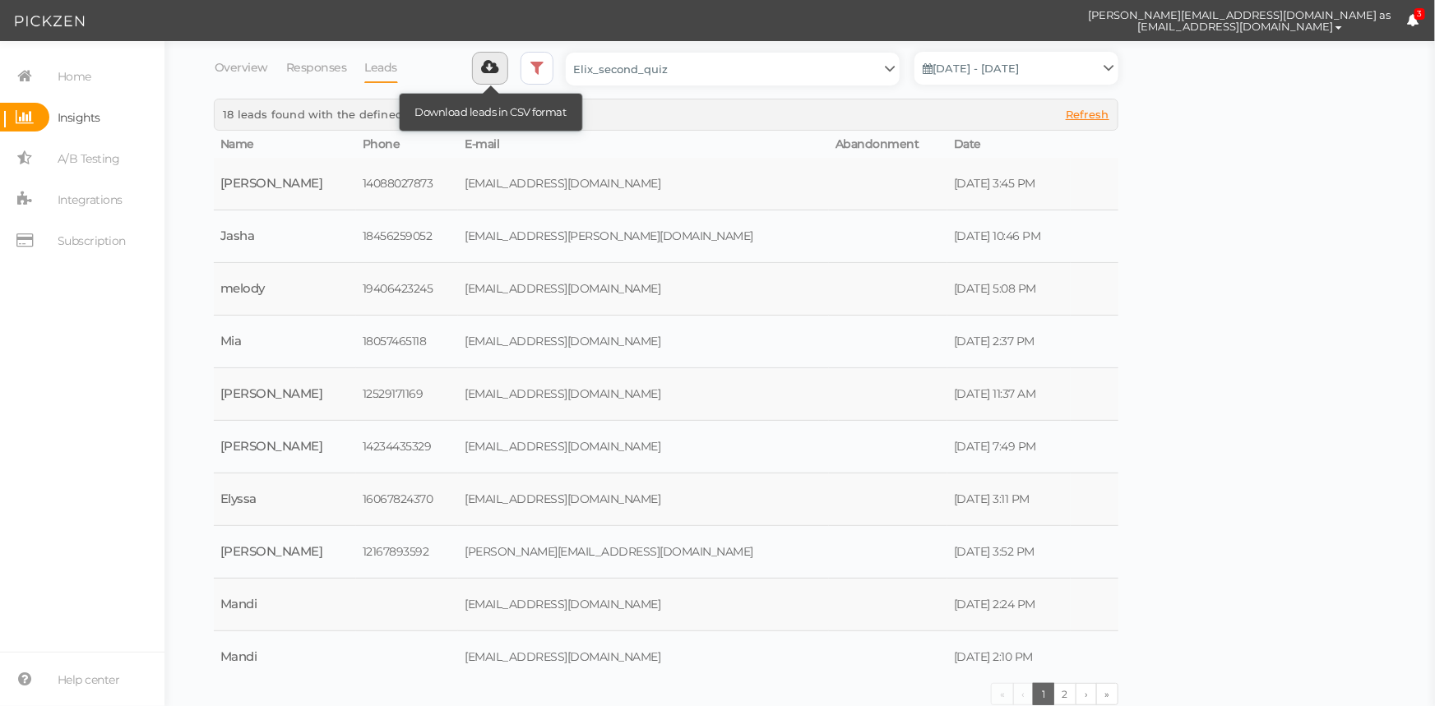
click at [493, 73] on icon at bounding box center [490, 67] width 17 height 16
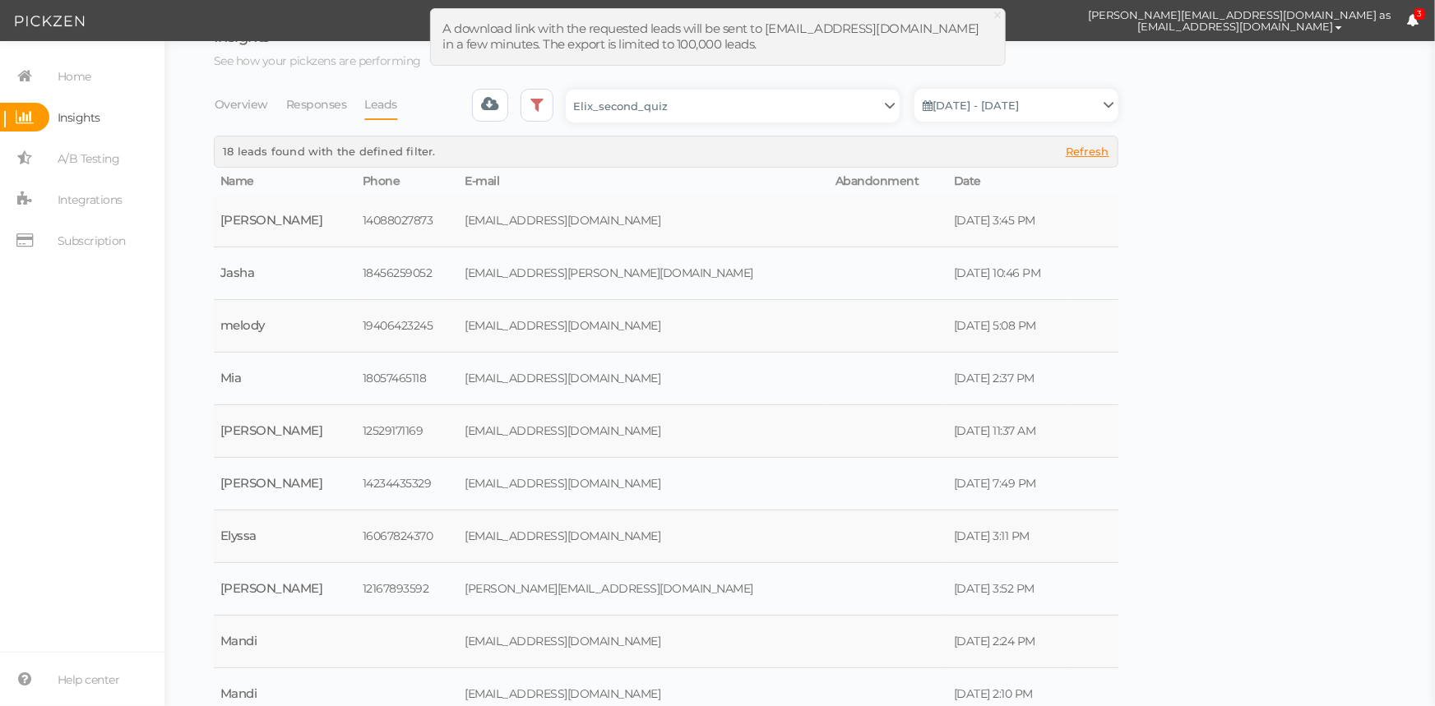
scroll to position [0, 0]
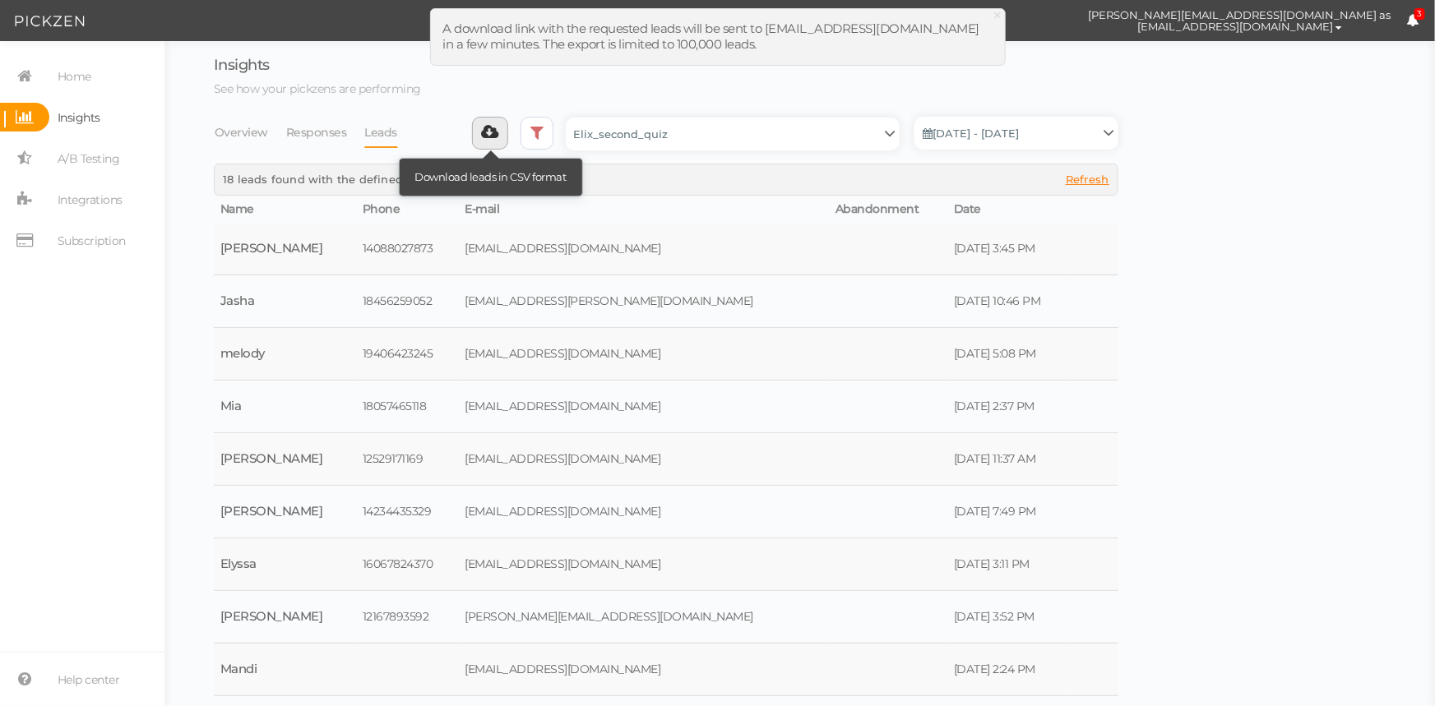
click at [494, 135] on icon at bounding box center [490, 132] width 17 height 16
click at [996, 16] on span "×" at bounding box center [999, 15] width 12 height 24
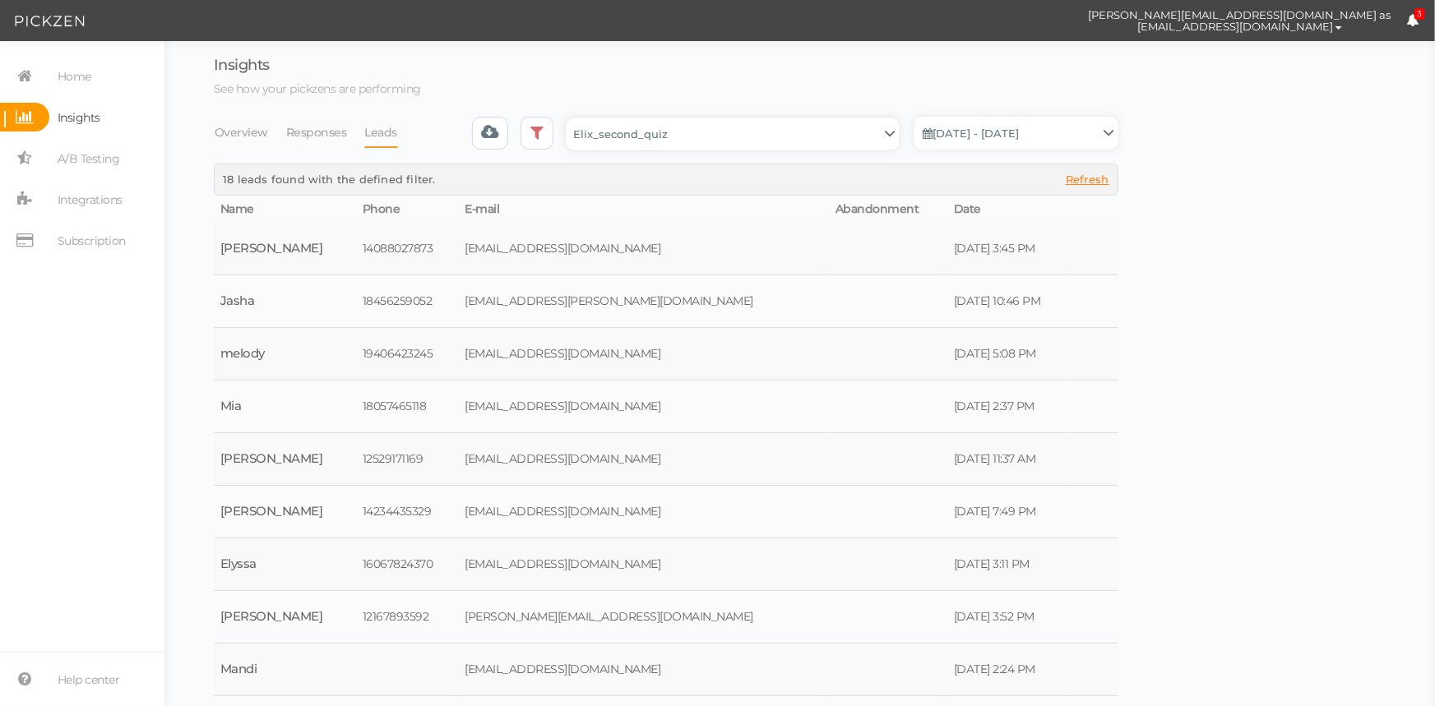
click at [773, 137] on select "Backup_2020010 backup_20200106 Elix Quiz PopUp Elix_quiz Elix_quiz [OLD] Elix_q…" at bounding box center [733, 134] width 334 height 33
click at [534, 134] on link at bounding box center [537, 133] width 33 height 33
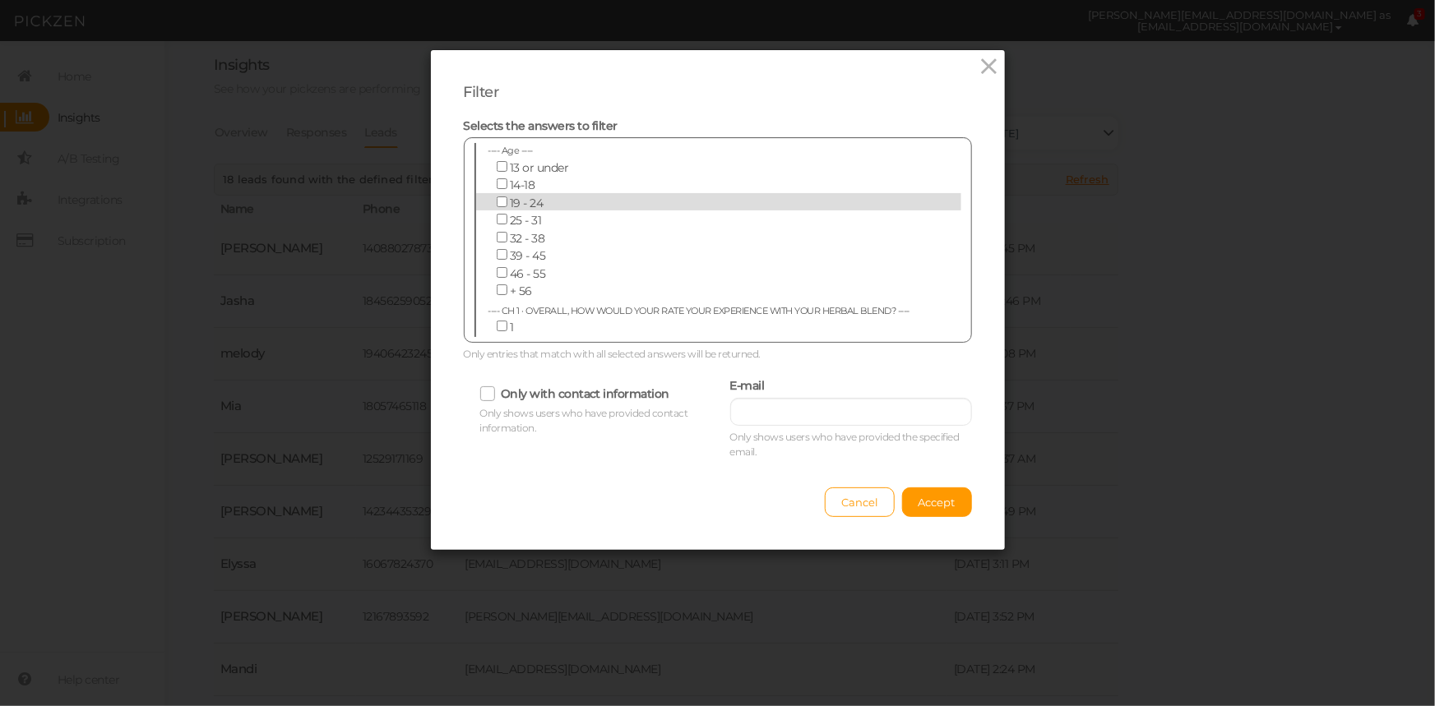
scroll to position [5715, 0]
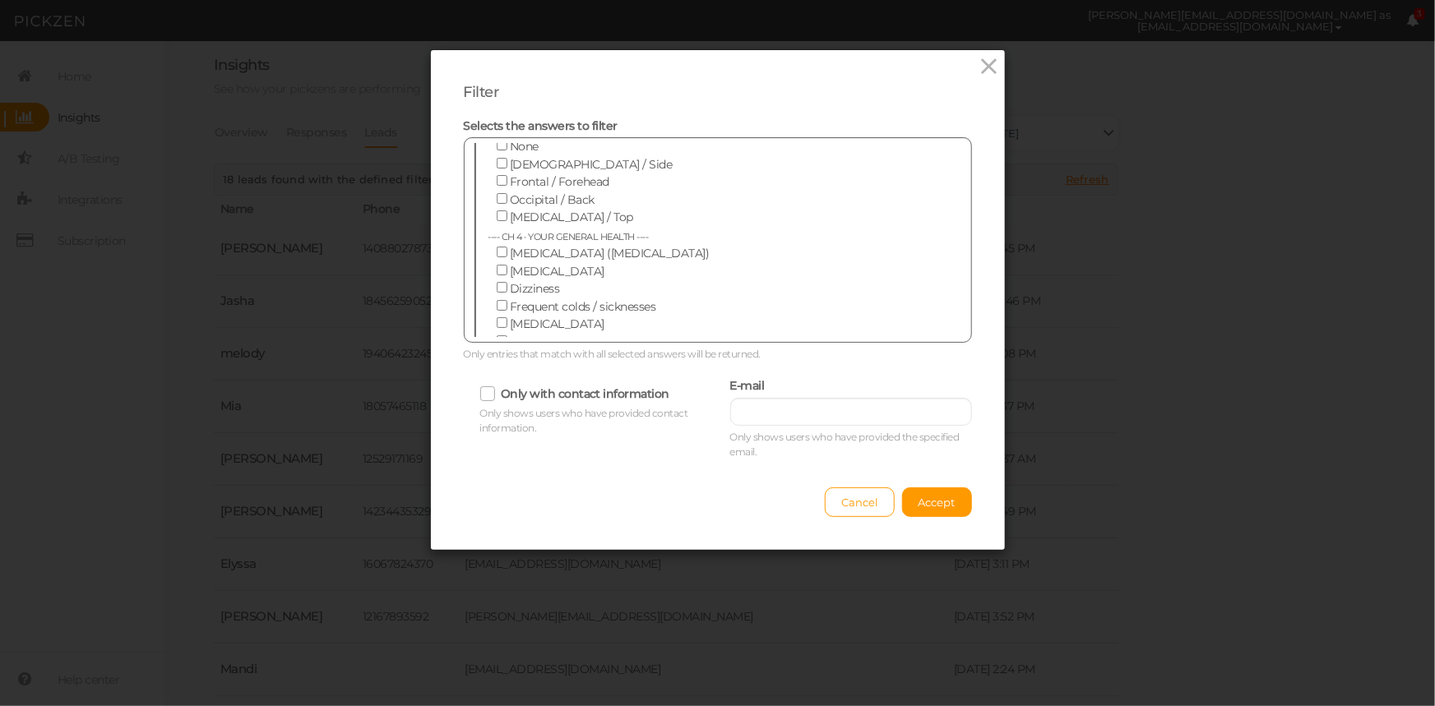
click at [497, 407] on input "I don't get enough" at bounding box center [502, 412] width 11 height 11
checkbox input "false"
drag, startPoint x: 493, startPoint y: 255, endPoint x: 493, endPoint y: 243, distance: 12.3
click at [497, 389] on input "I have trouble staying asleep" at bounding box center [502, 394] width 11 height 11
checkbox input "false"
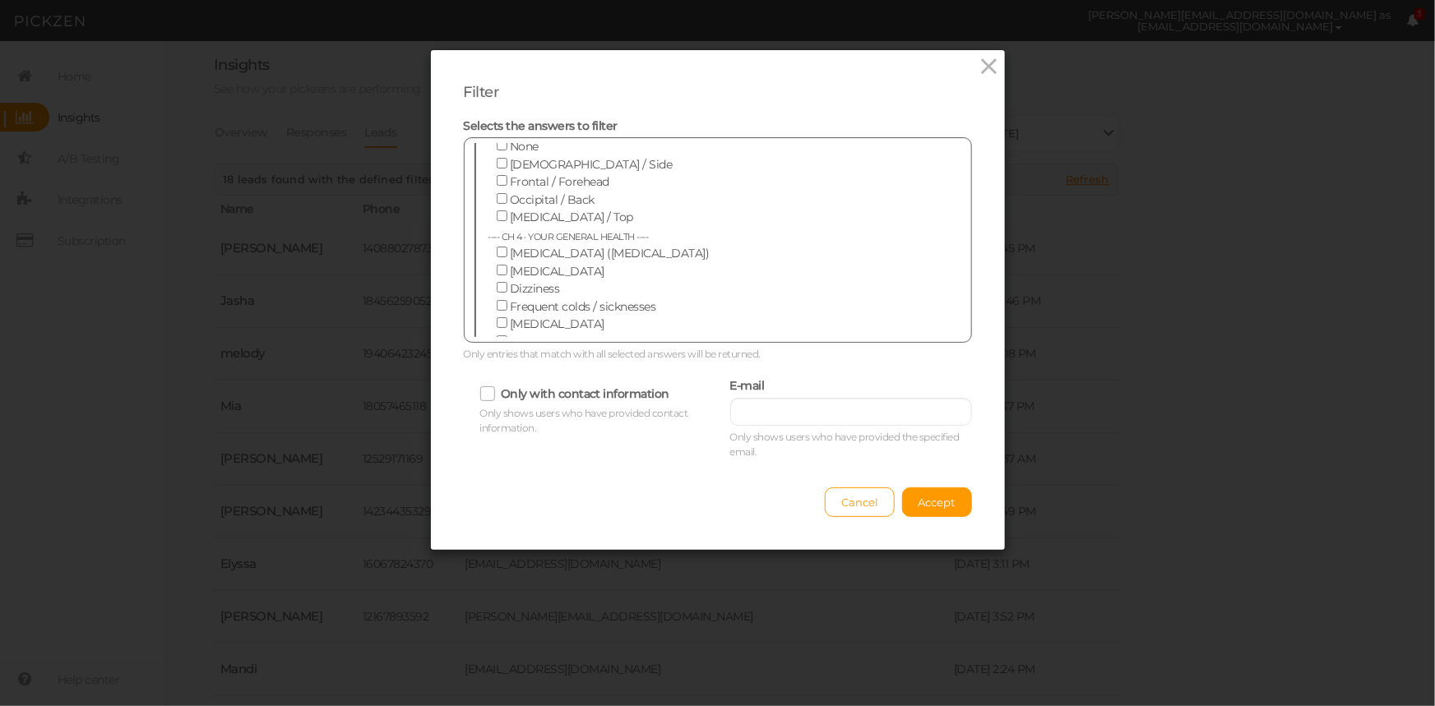
click at [497, 372] on input "I have trouble falling asleep" at bounding box center [502, 377] width 11 height 11
checkbox input "false"
drag, startPoint x: 489, startPoint y: 260, endPoint x: 495, endPoint y: 280, distance: 20.6
click at [491, 263] on div "---- Age ---- [DEMOGRAPHIC_DATA] or under 14-18 19 - 24 25 - 31 32 - 38 39 - 45…" at bounding box center [717, 240] width 487 height 194
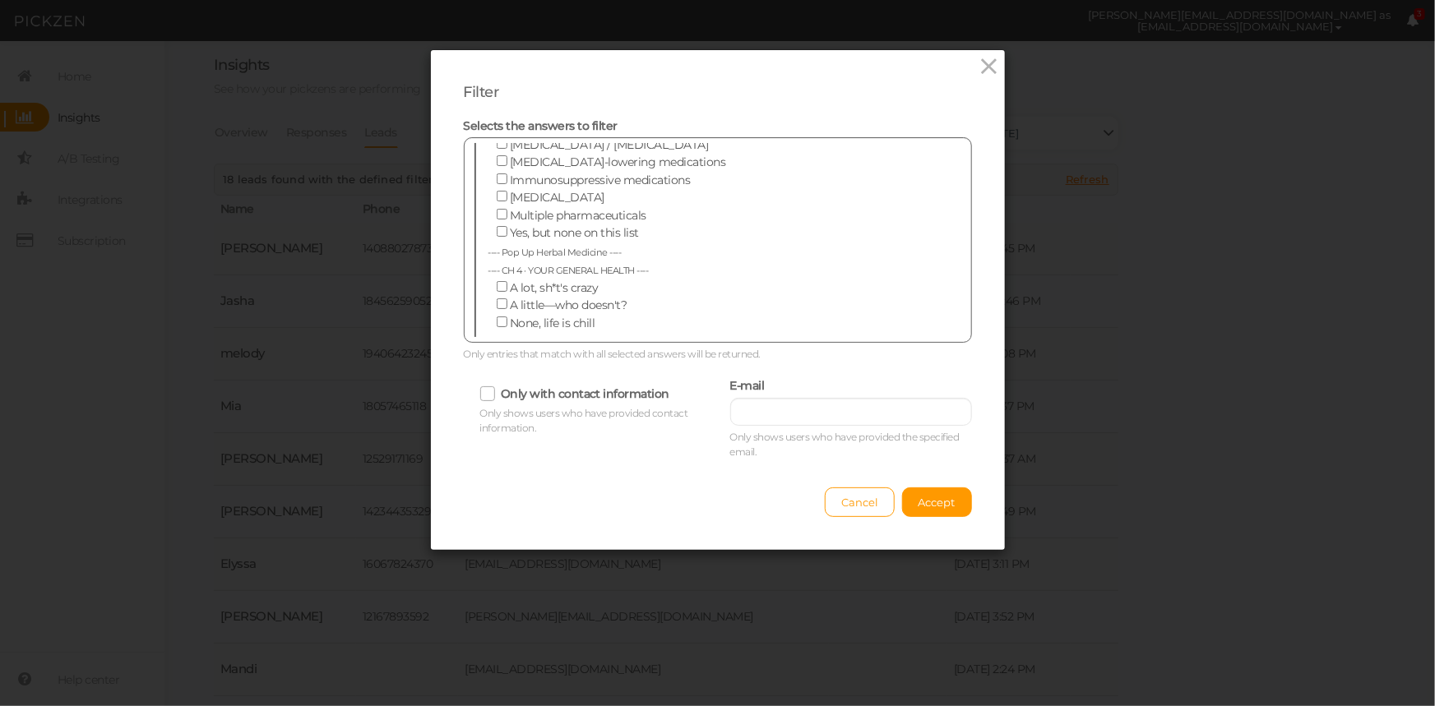
click at [497, 370] on input "I feel burnt out" at bounding box center [502, 375] width 11 height 11
checkbox input "true"
click at [497, 353] on input "Causes fatigue" at bounding box center [502, 358] width 11 height 11
checkbox input "true"
click at [488, 385] on label "Causes digestive upset" at bounding box center [706, 394] width 437 height 18
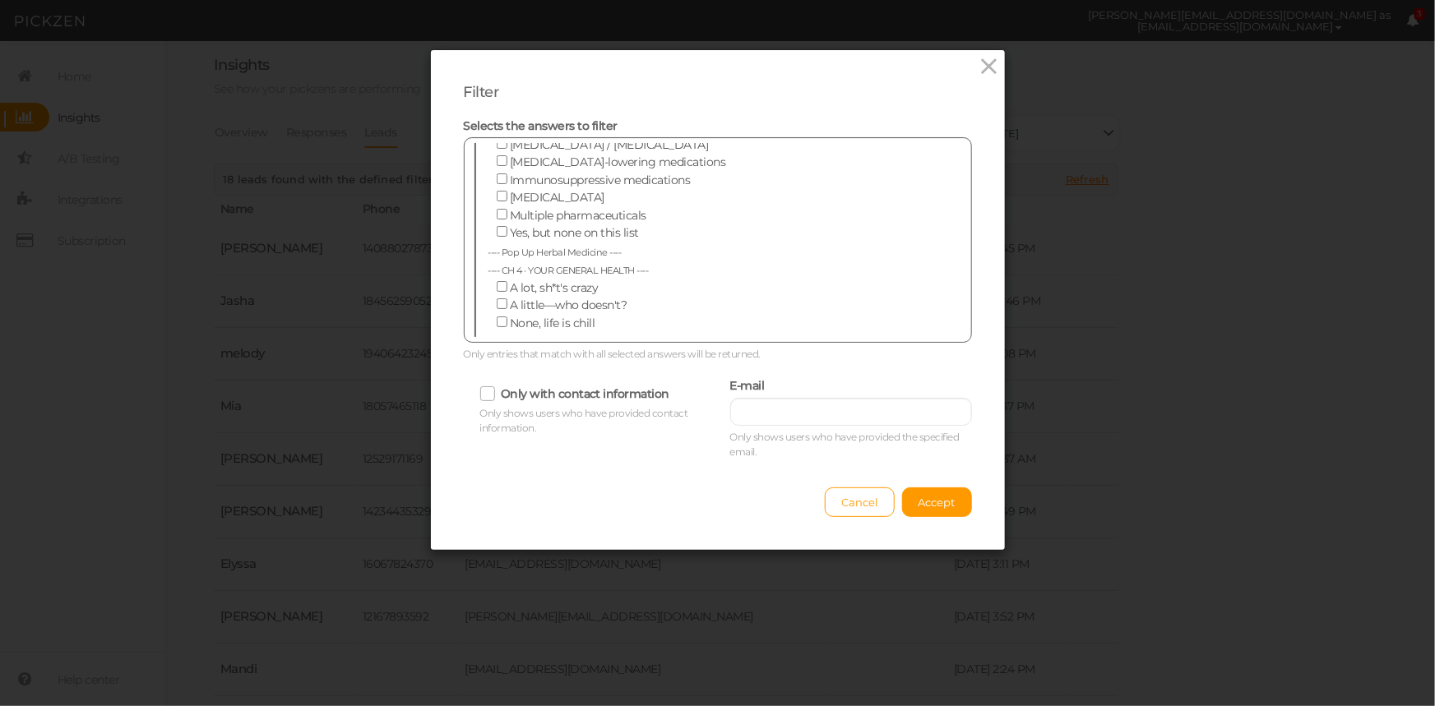
click at [497, 388] on input "Causes digestive upset" at bounding box center [502, 393] width 11 height 11
checkbox input "true"
click at [946, 498] on span "Accept" at bounding box center [936, 502] width 37 height 13
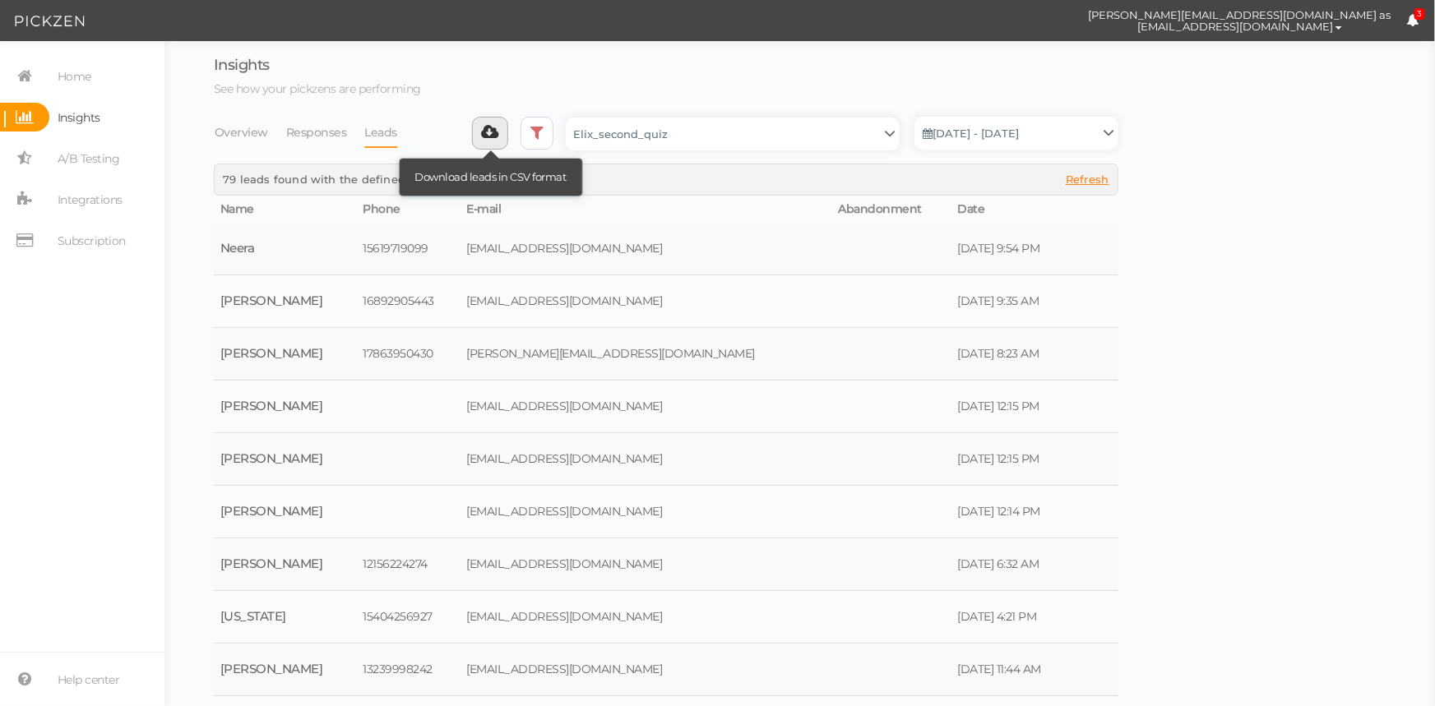
click at [505, 133] on link at bounding box center [490, 133] width 37 height 33
